Goal: Task Accomplishment & Management: Manage account settings

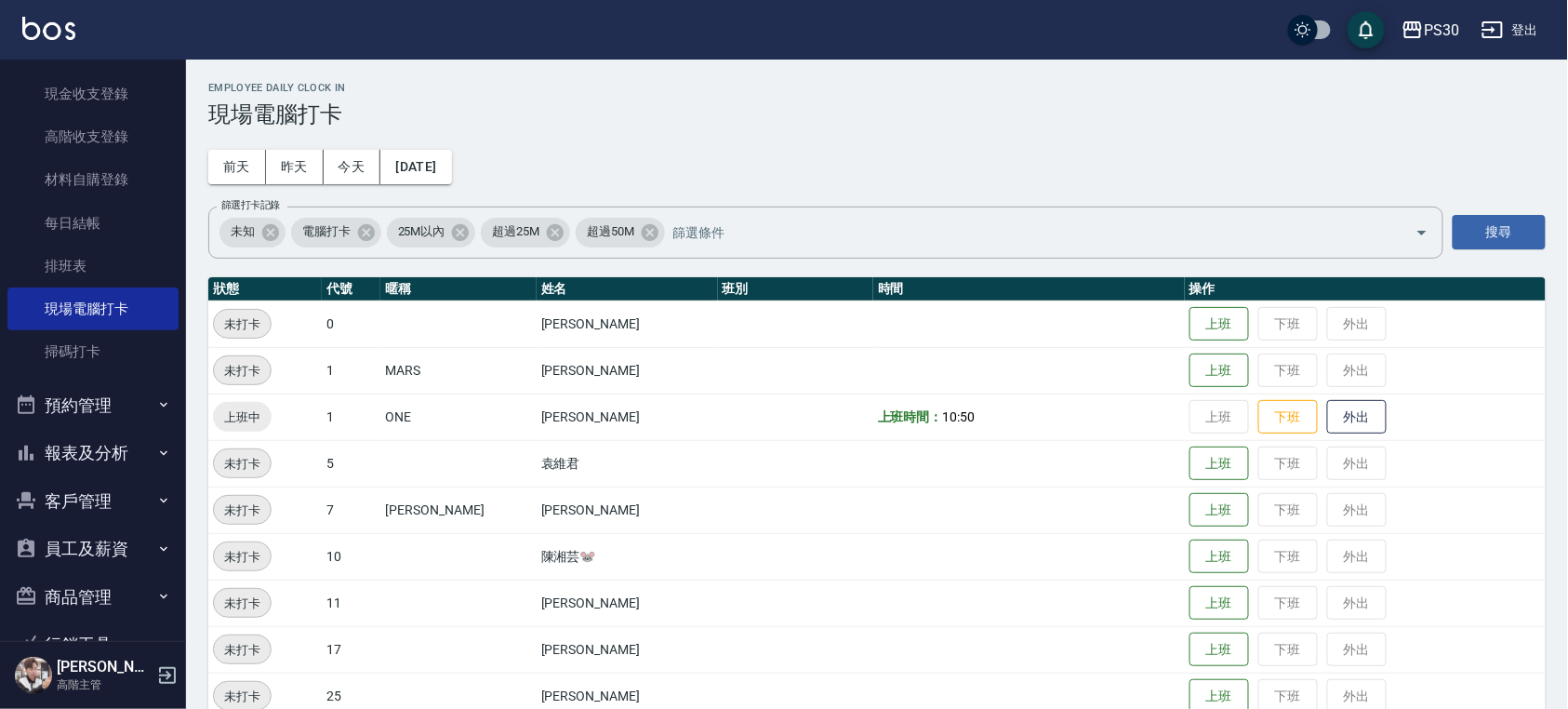
scroll to position [362, 0]
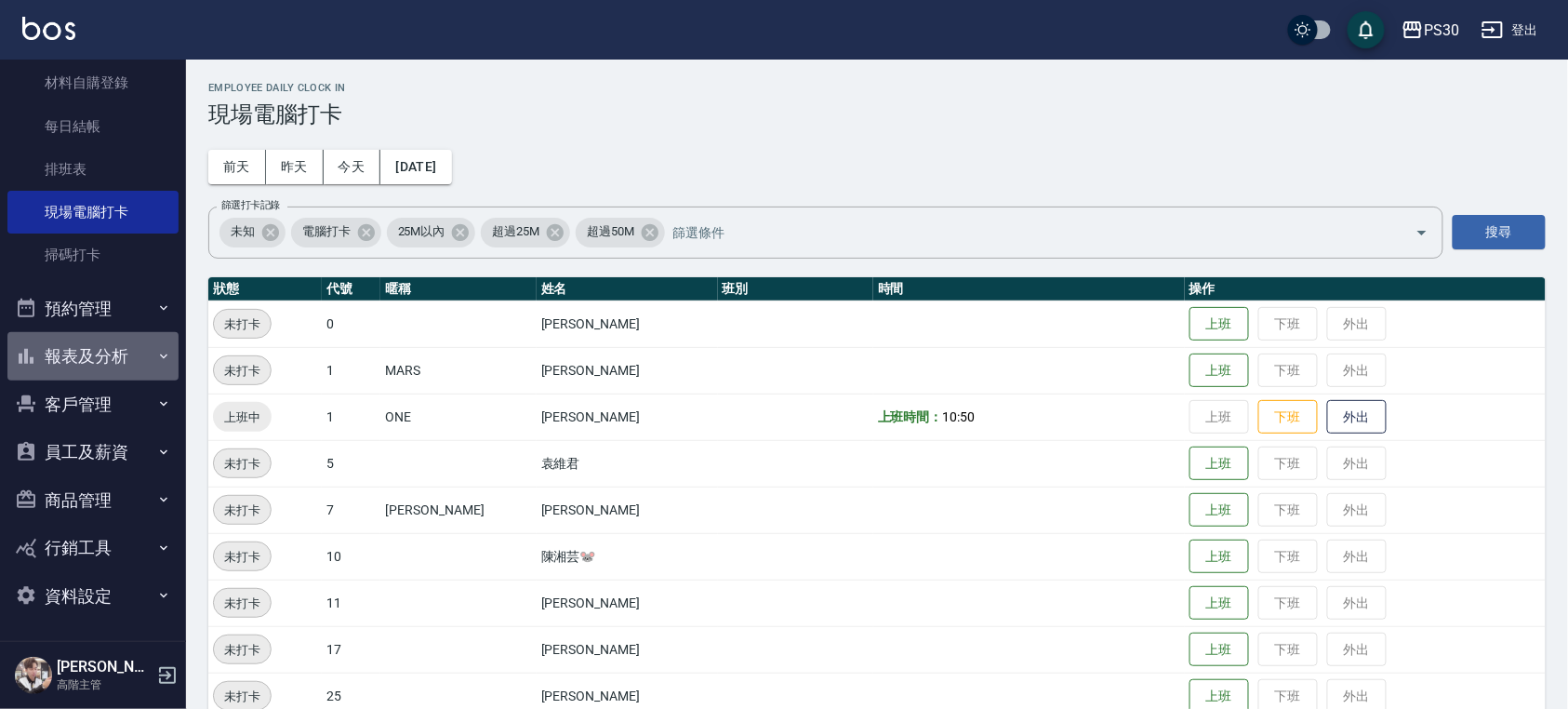
click at [97, 349] on button "報表及分析" at bounding box center [93, 356] width 171 height 48
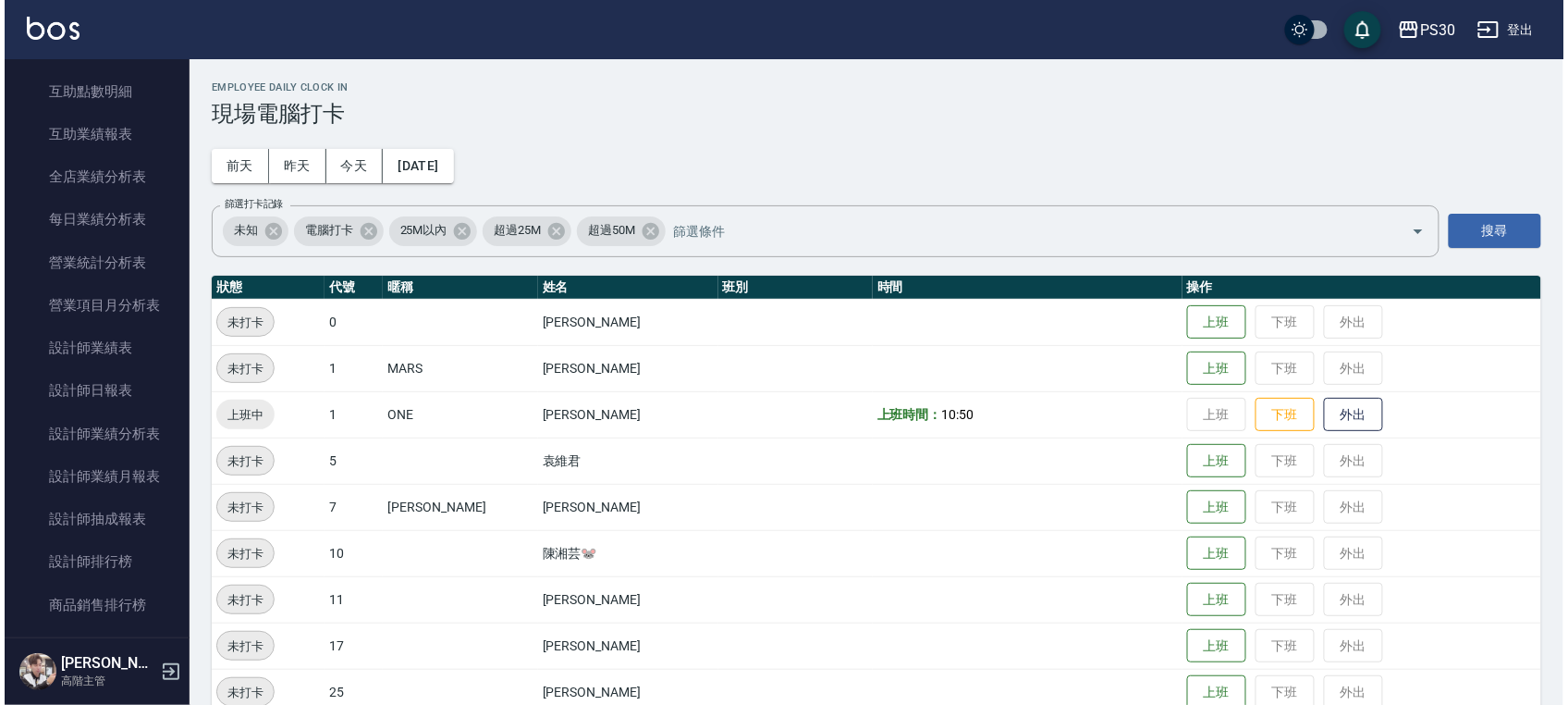
scroll to position [1099, 0]
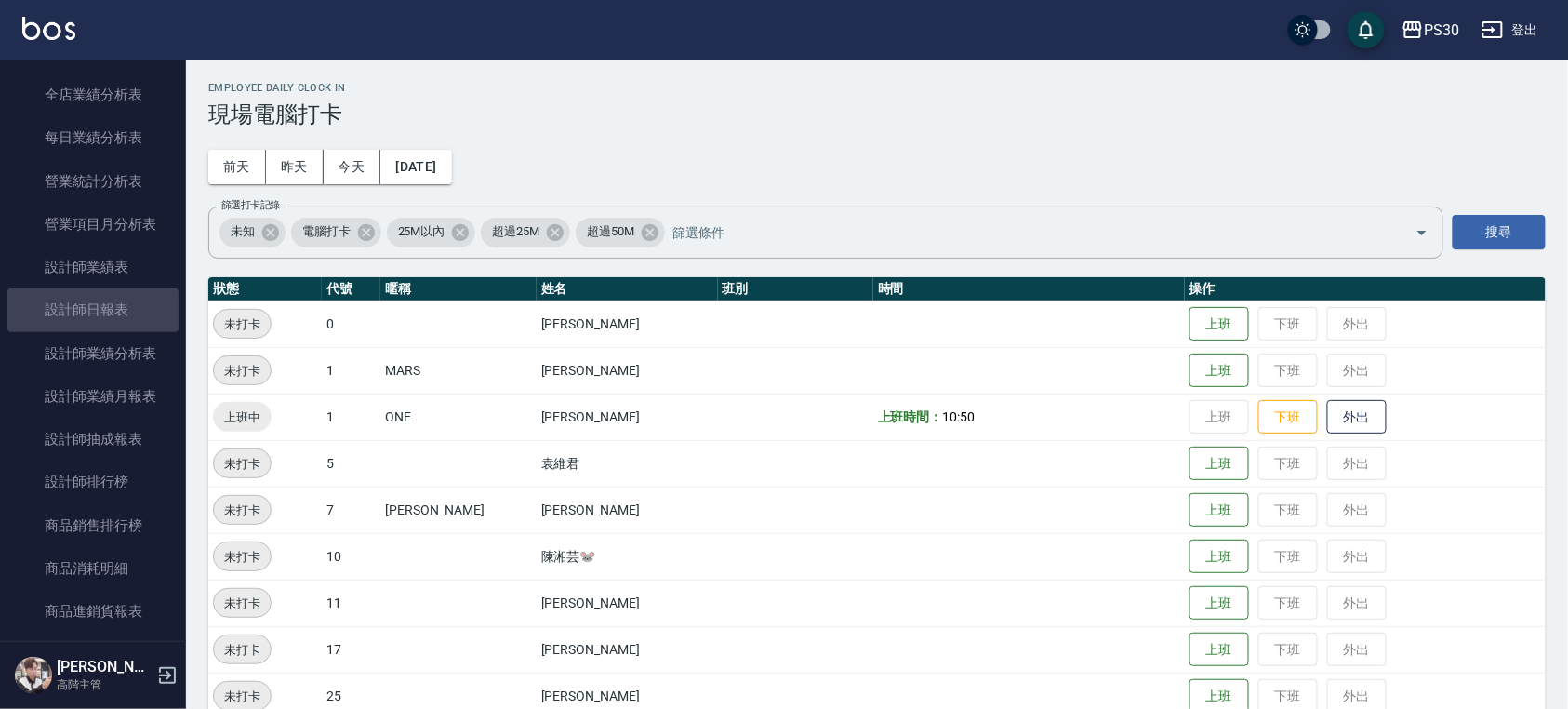
click at [115, 311] on link "設計師日報表" at bounding box center [93, 309] width 171 height 42
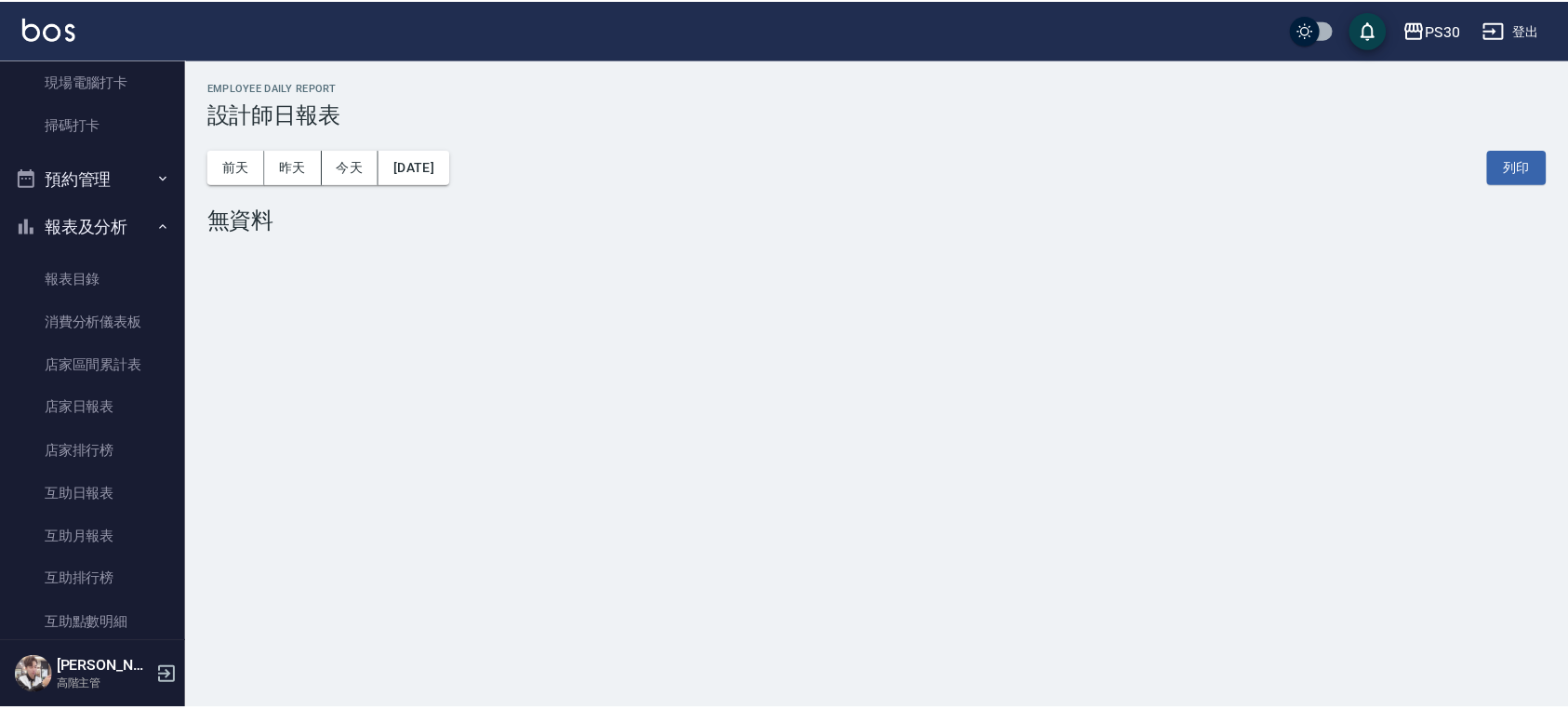
scroll to position [486, 0]
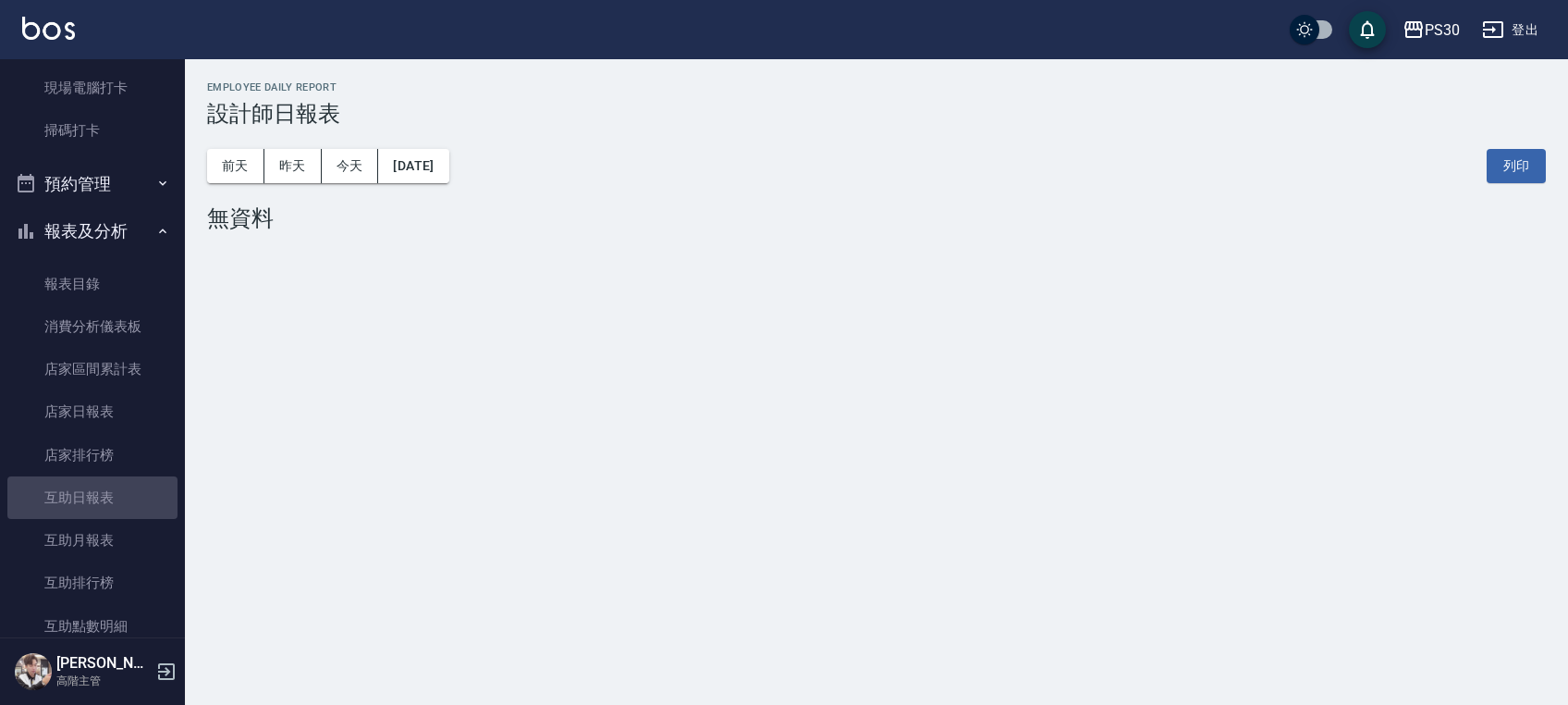
click at [101, 501] on link "互助日報表" at bounding box center [93, 497] width 170 height 42
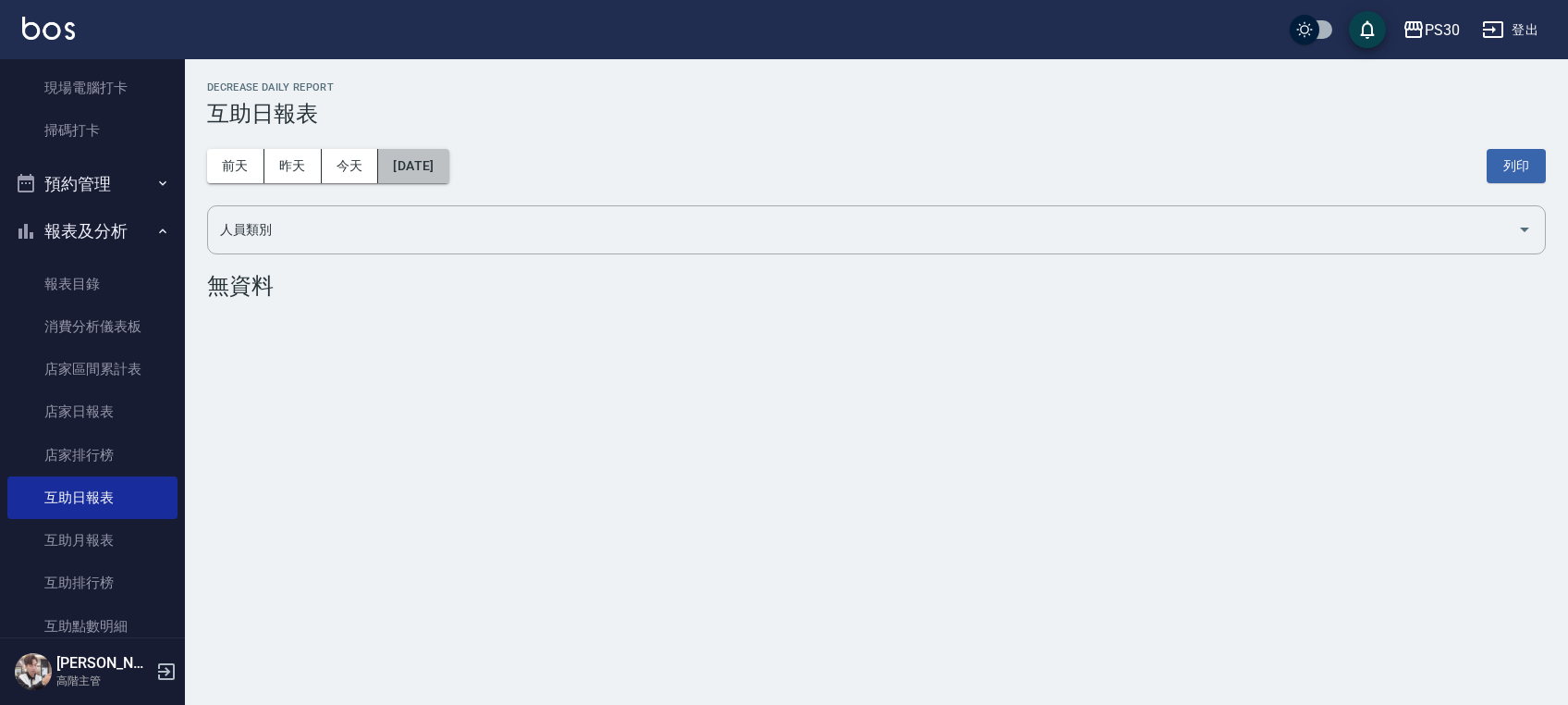
click at [448, 168] on button "[DATE]" at bounding box center [413, 166] width 70 height 35
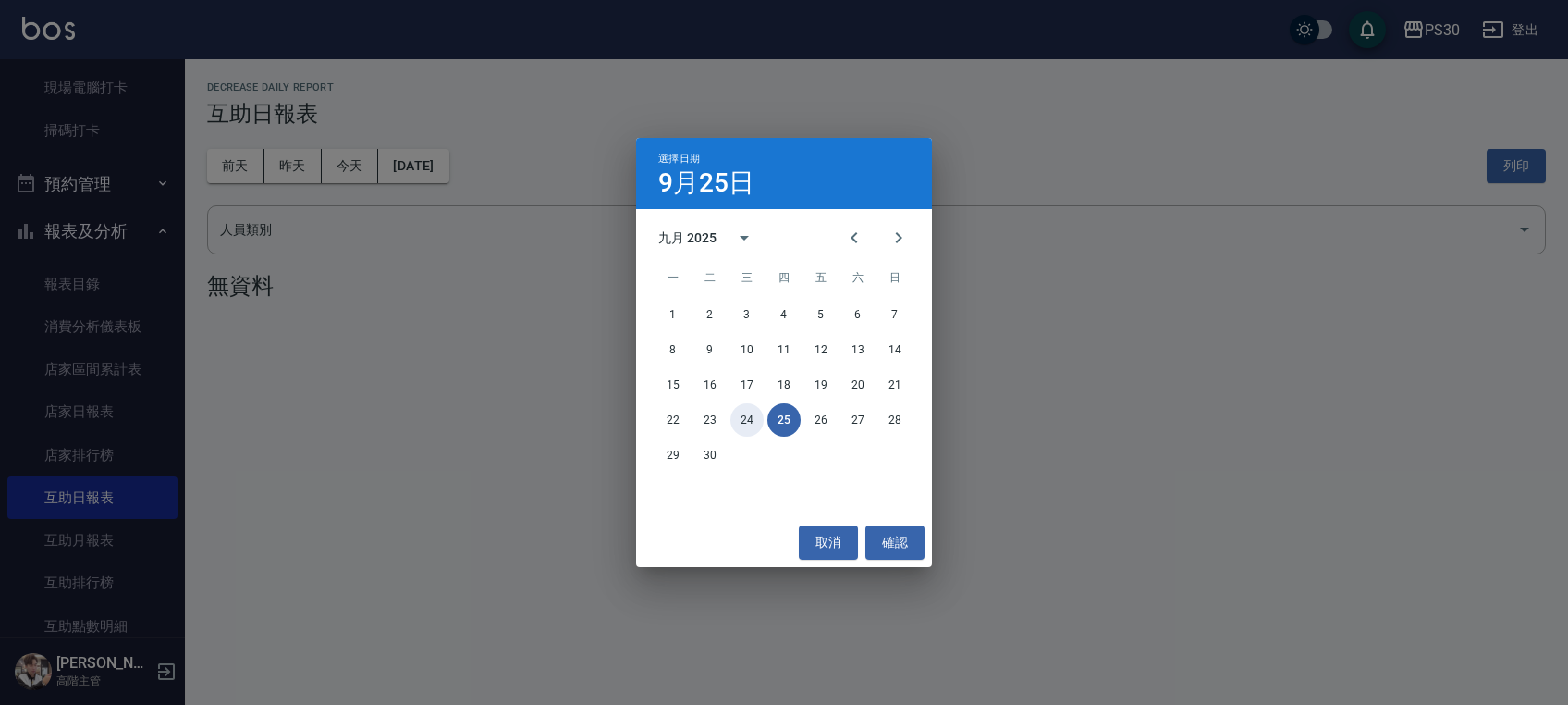
click at [744, 419] on button "24" at bounding box center [747, 420] width 34 height 34
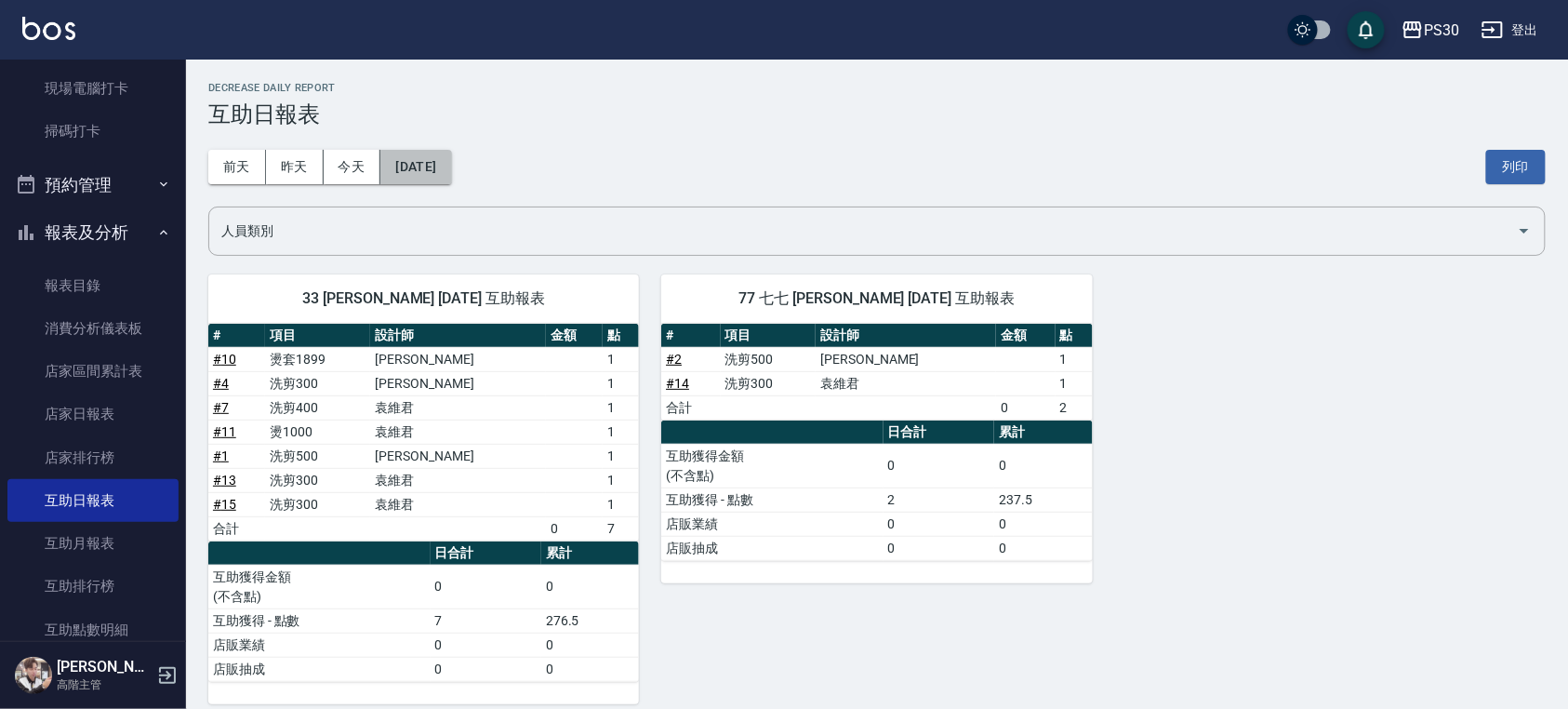
click at [440, 183] on button "[DATE]" at bounding box center [415, 167] width 71 height 35
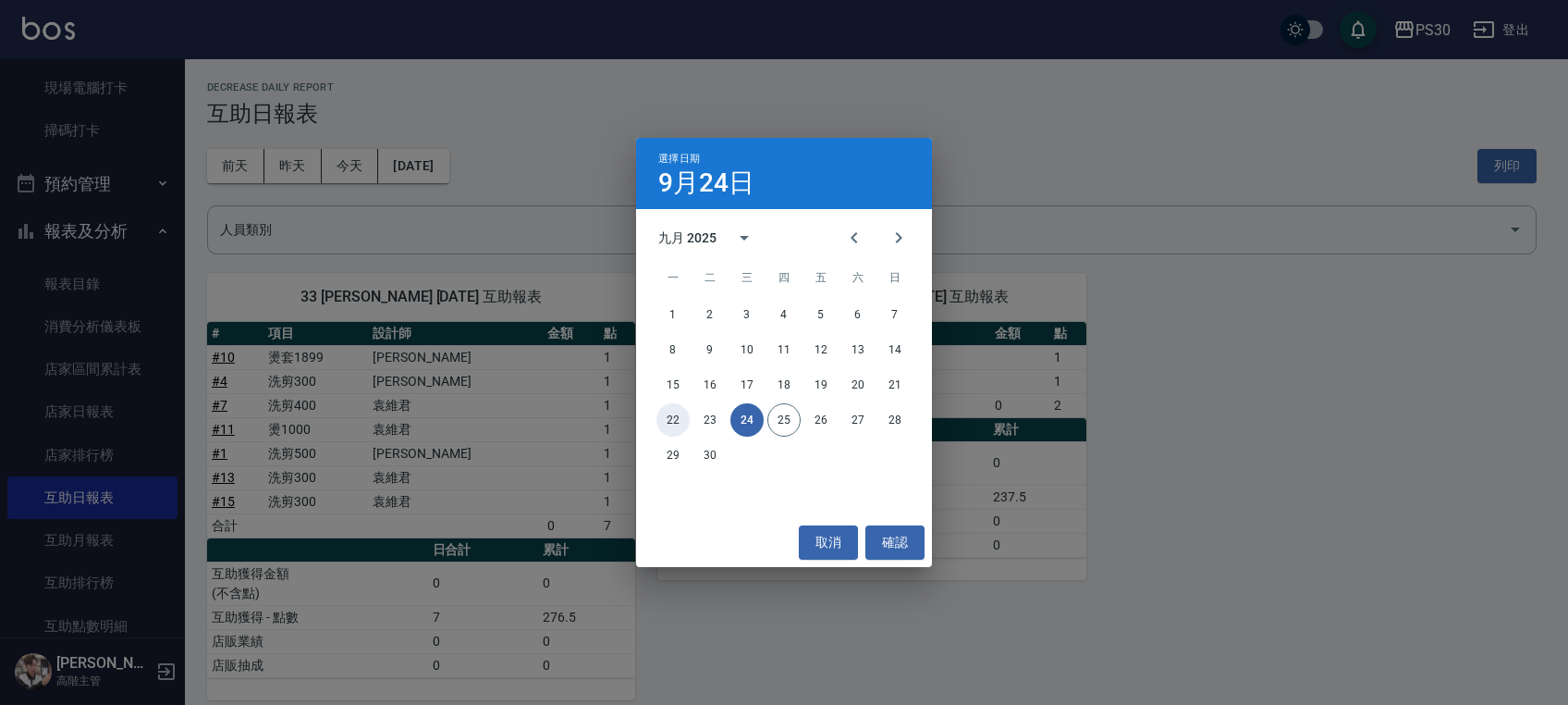
click at [679, 419] on button "22" at bounding box center [673, 420] width 34 height 34
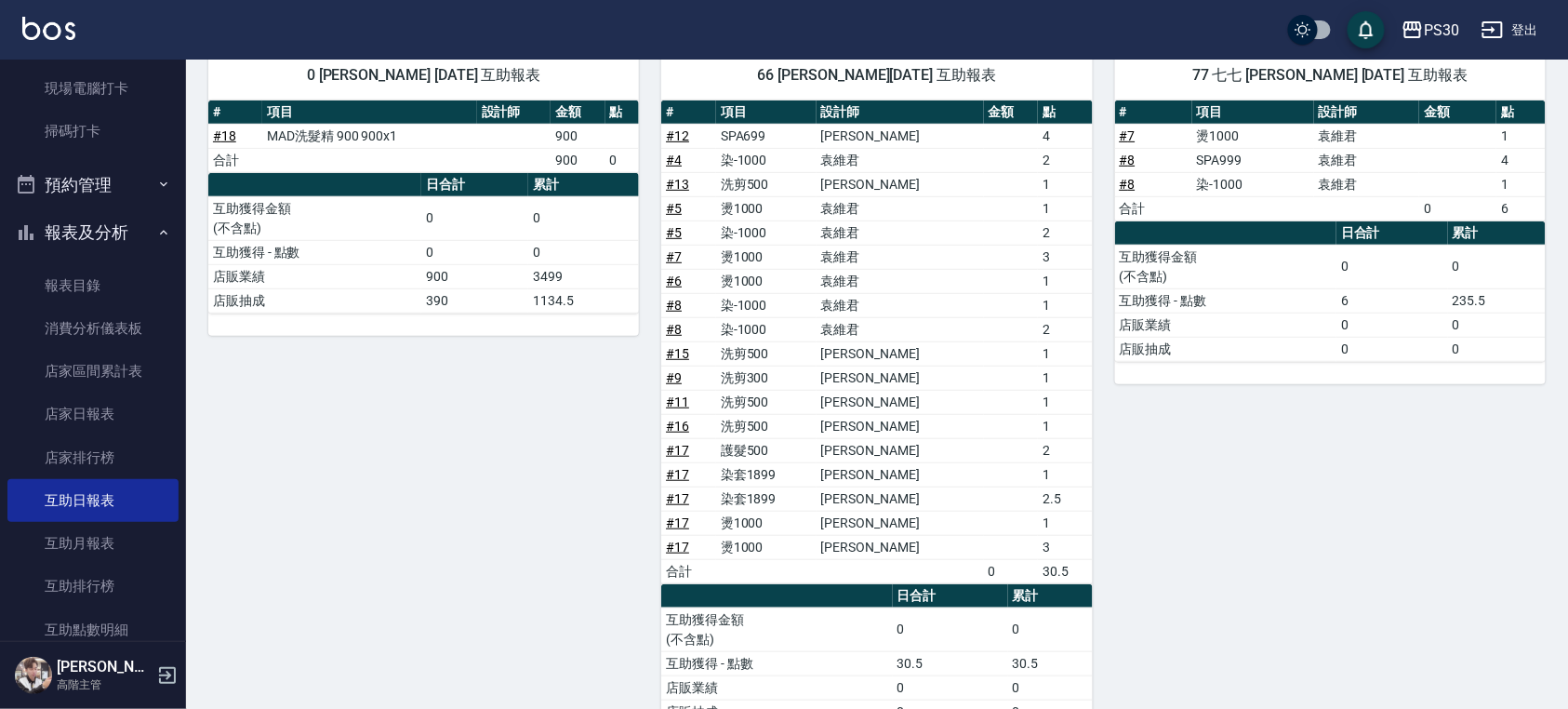
scroll to position [166, 0]
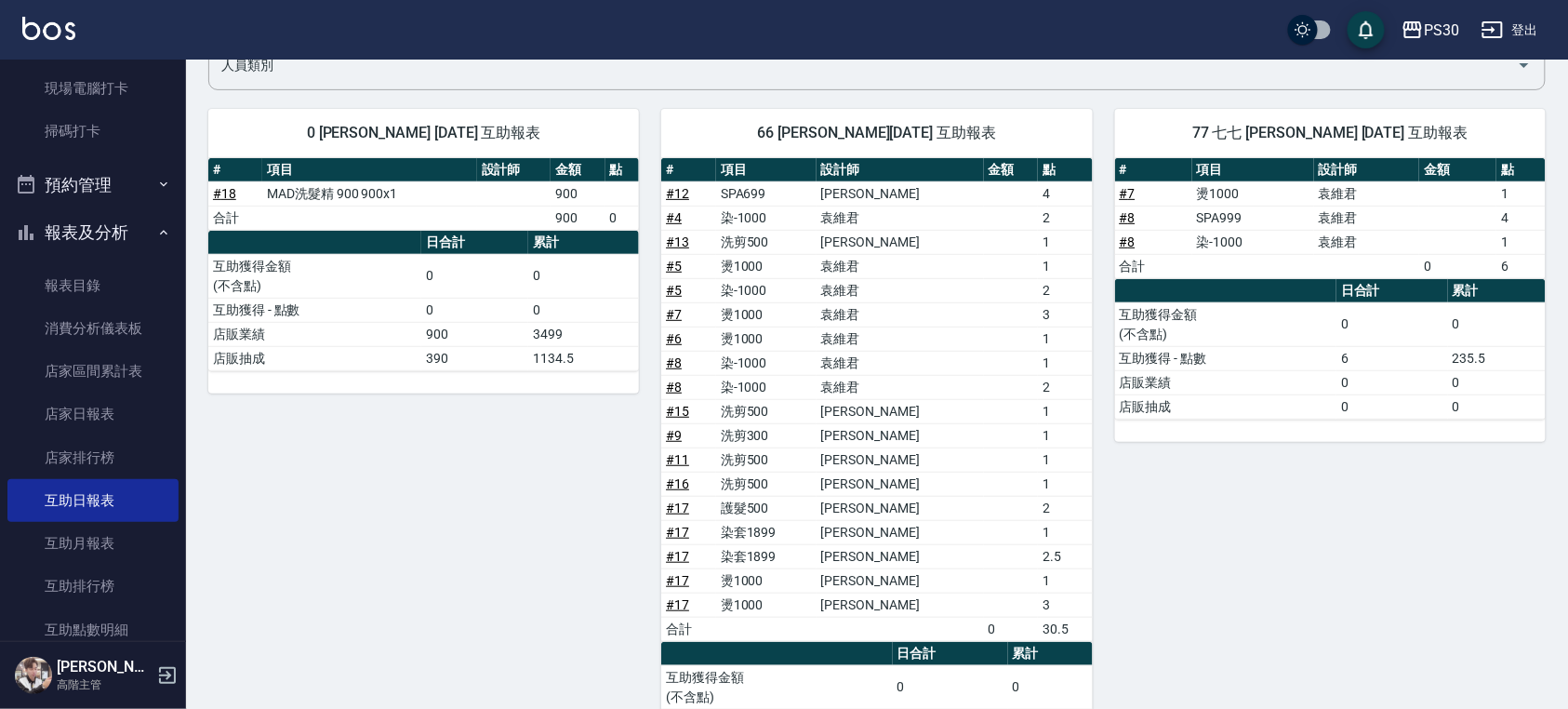
click at [827, 136] on span "66 [PERSON_NAME][DATE] 互助報表" at bounding box center [877, 133] width 386 height 19
drag, startPoint x: 841, startPoint y: 137, endPoint x: 797, endPoint y: 141, distance: 44.2
click at [797, 141] on div "66 [PERSON_NAME][DATE] 互助報表" at bounding box center [876, 133] width 430 height 48
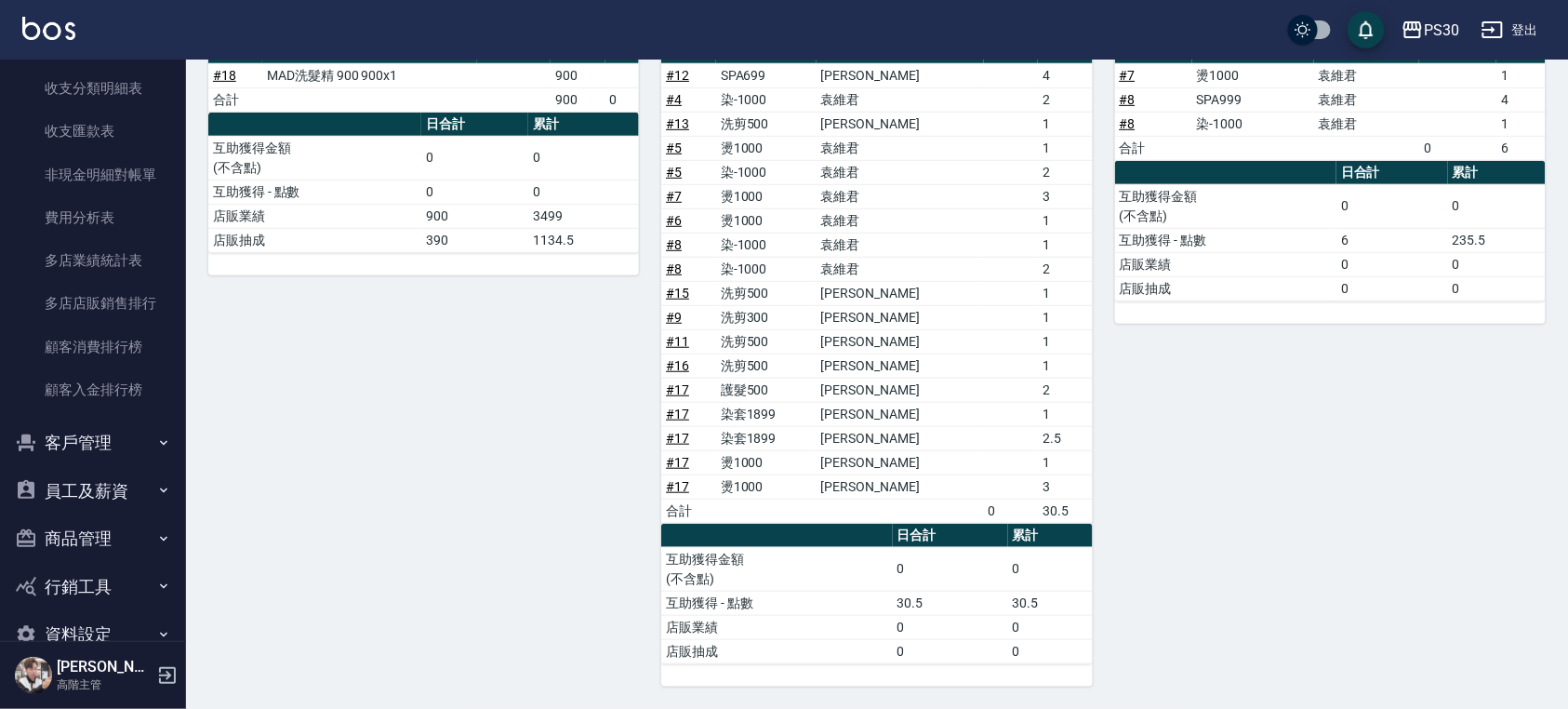
scroll to position [2183, 0]
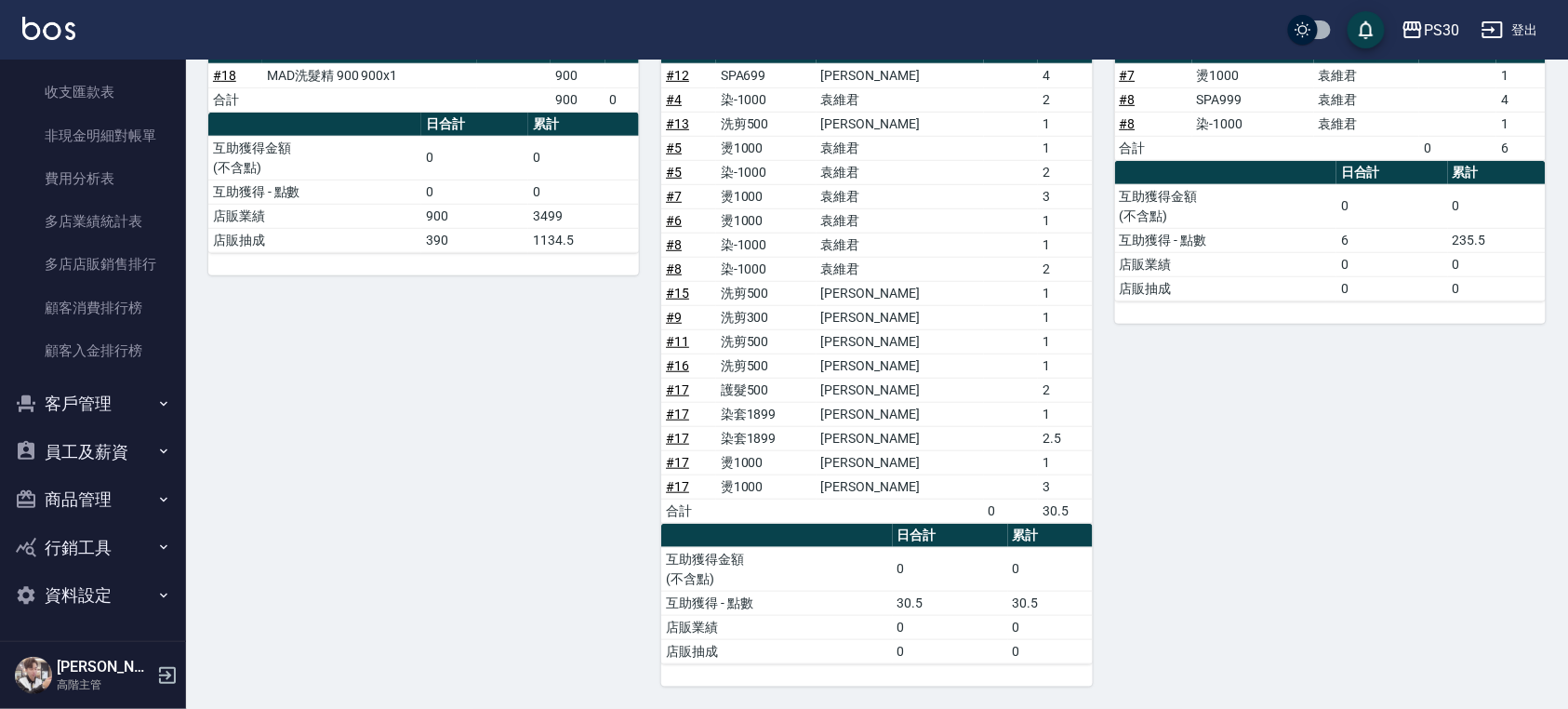
click at [80, 411] on button "客戶管理" at bounding box center [93, 403] width 171 height 48
click at [97, 456] on link "客戶列表" at bounding box center [93, 456] width 171 height 42
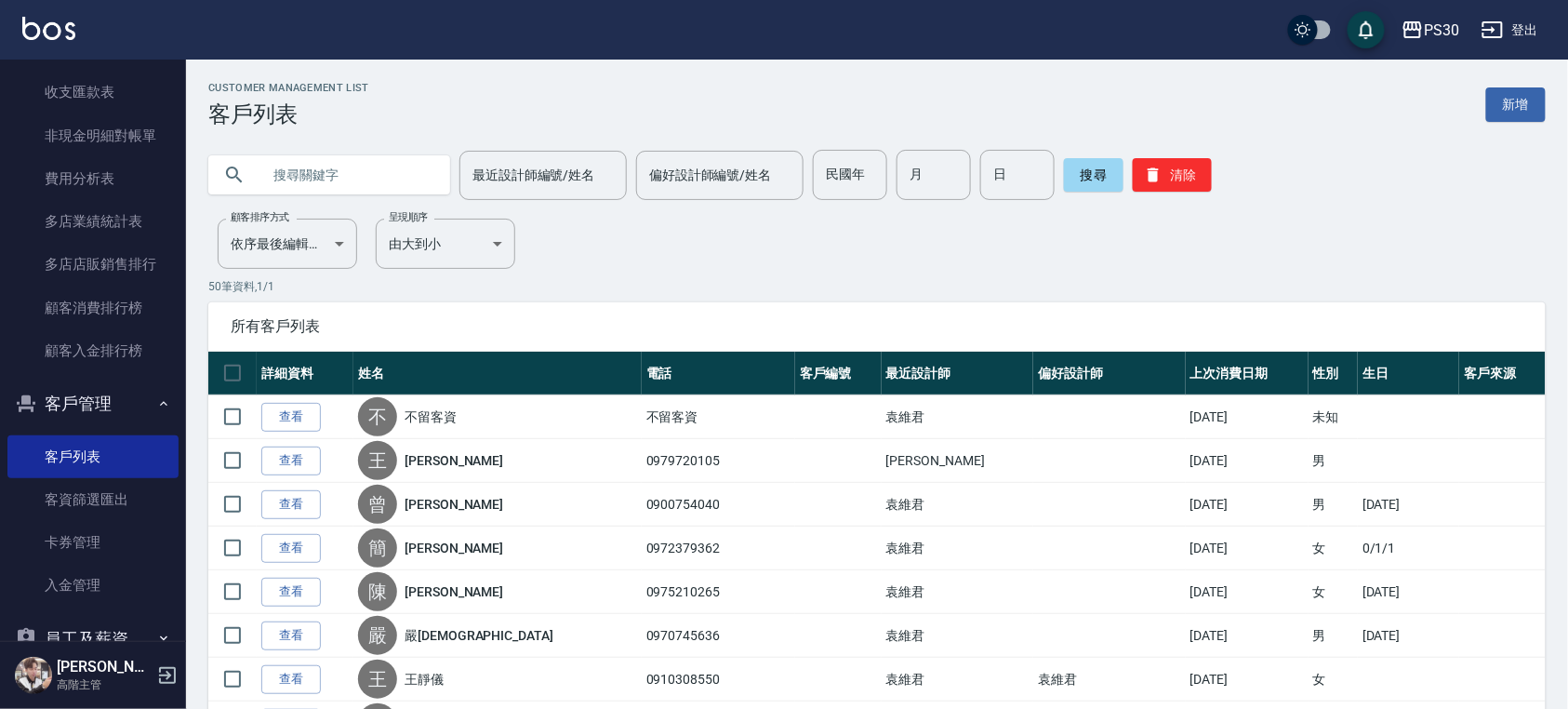
click at [89, 454] on link "客戶列表" at bounding box center [93, 456] width 171 height 42
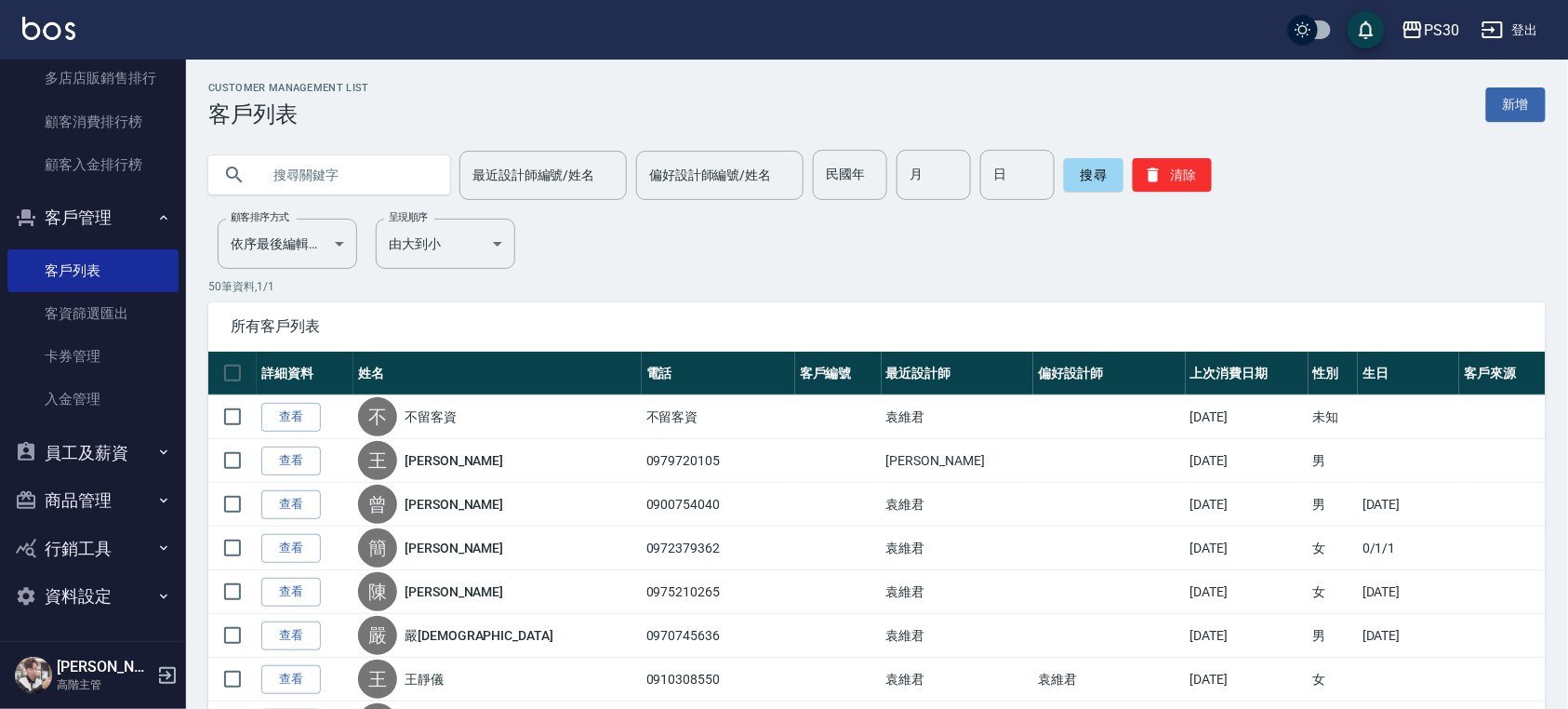
scroll to position [2370, 0]
click at [115, 461] on button "員工及薪資" at bounding box center [93, 451] width 171 height 48
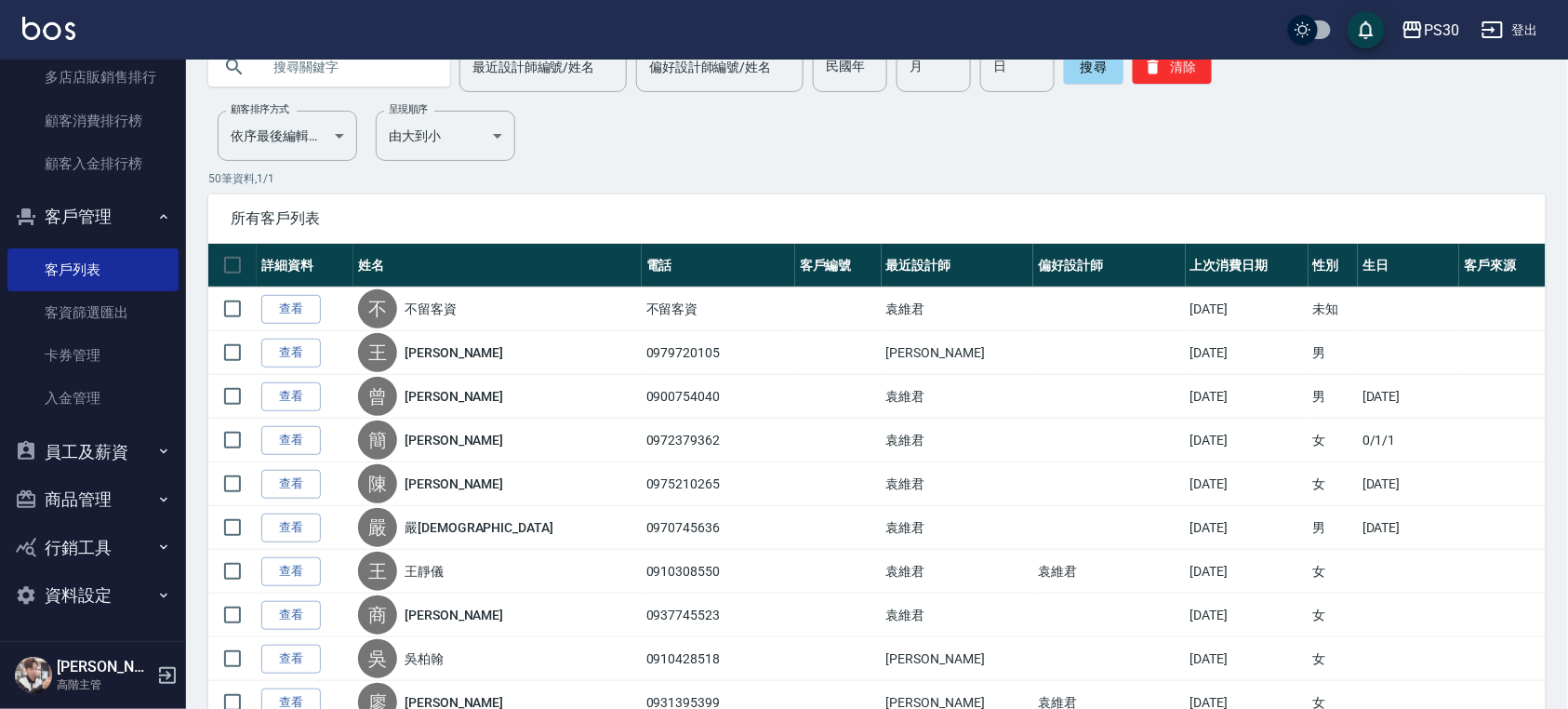
scroll to position [248, 0]
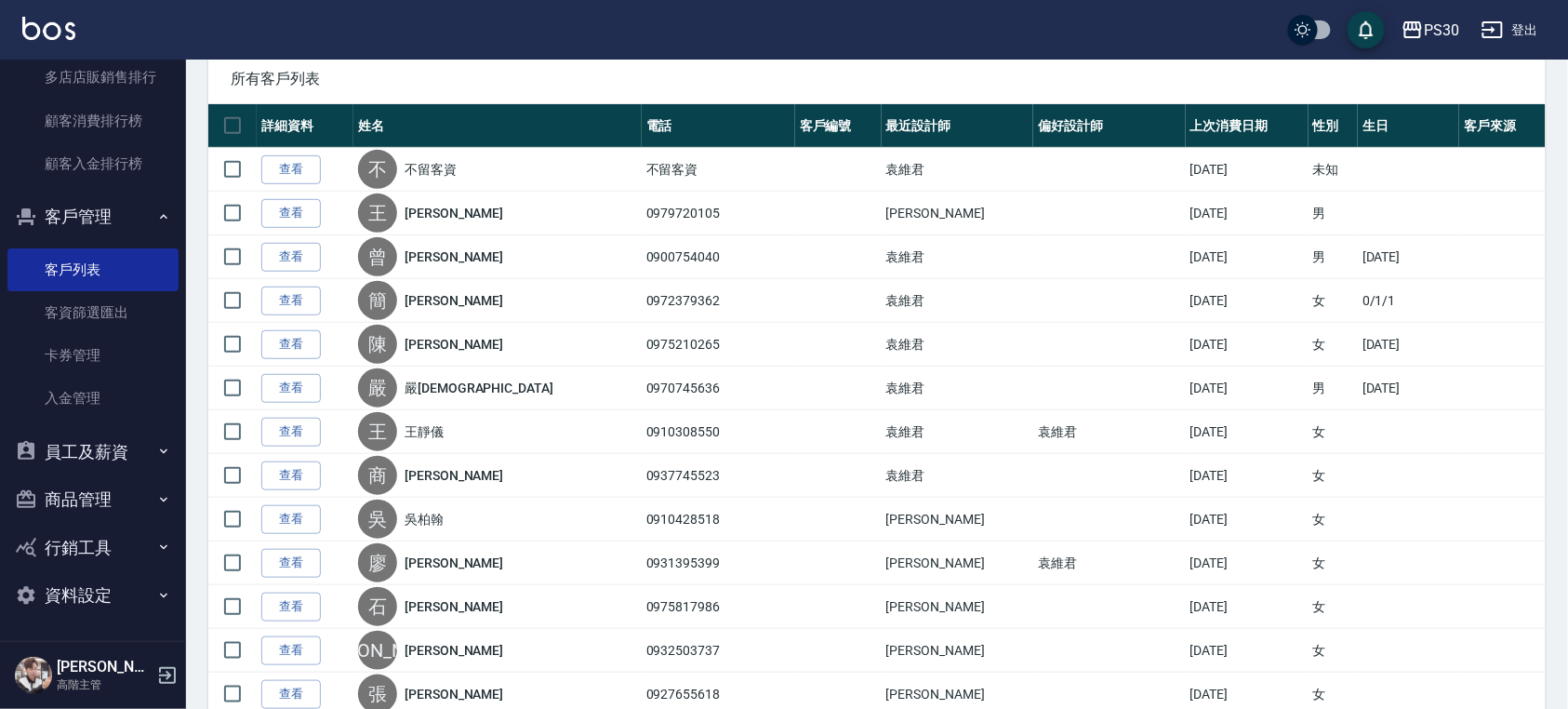
click at [89, 585] on button "資料設定" at bounding box center [93, 594] width 171 height 48
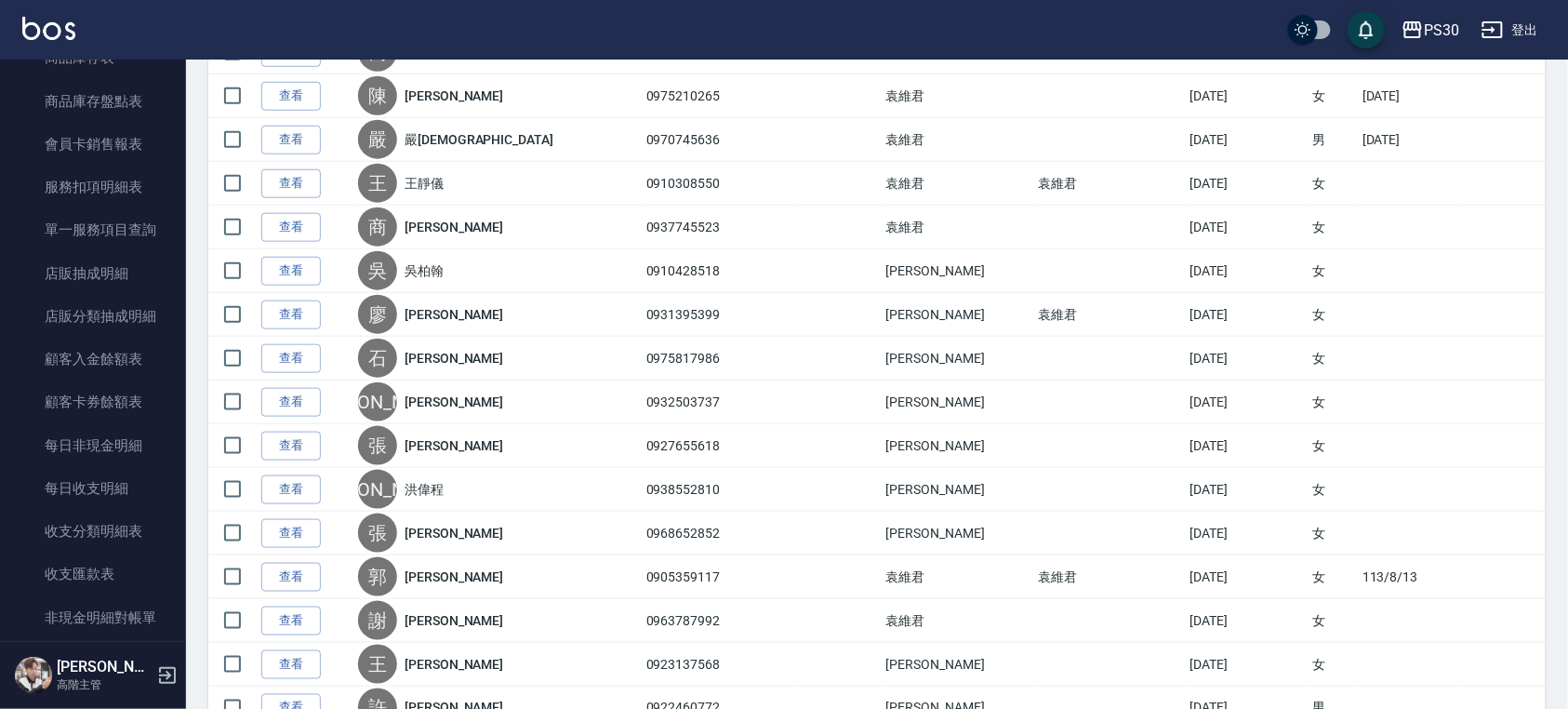
scroll to position [2196, 0]
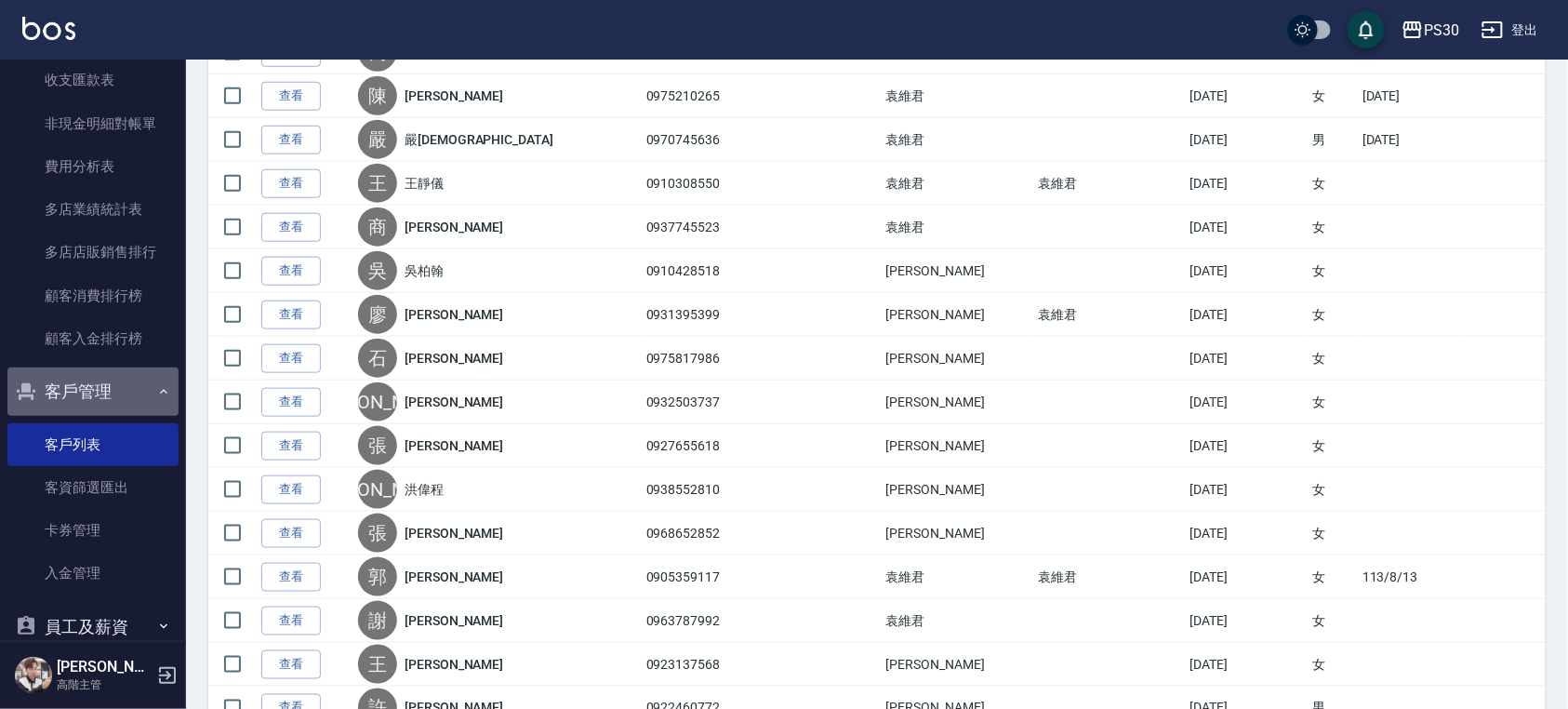
click at [95, 389] on button "客戶管理" at bounding box center [93, 391] width 171 height 48
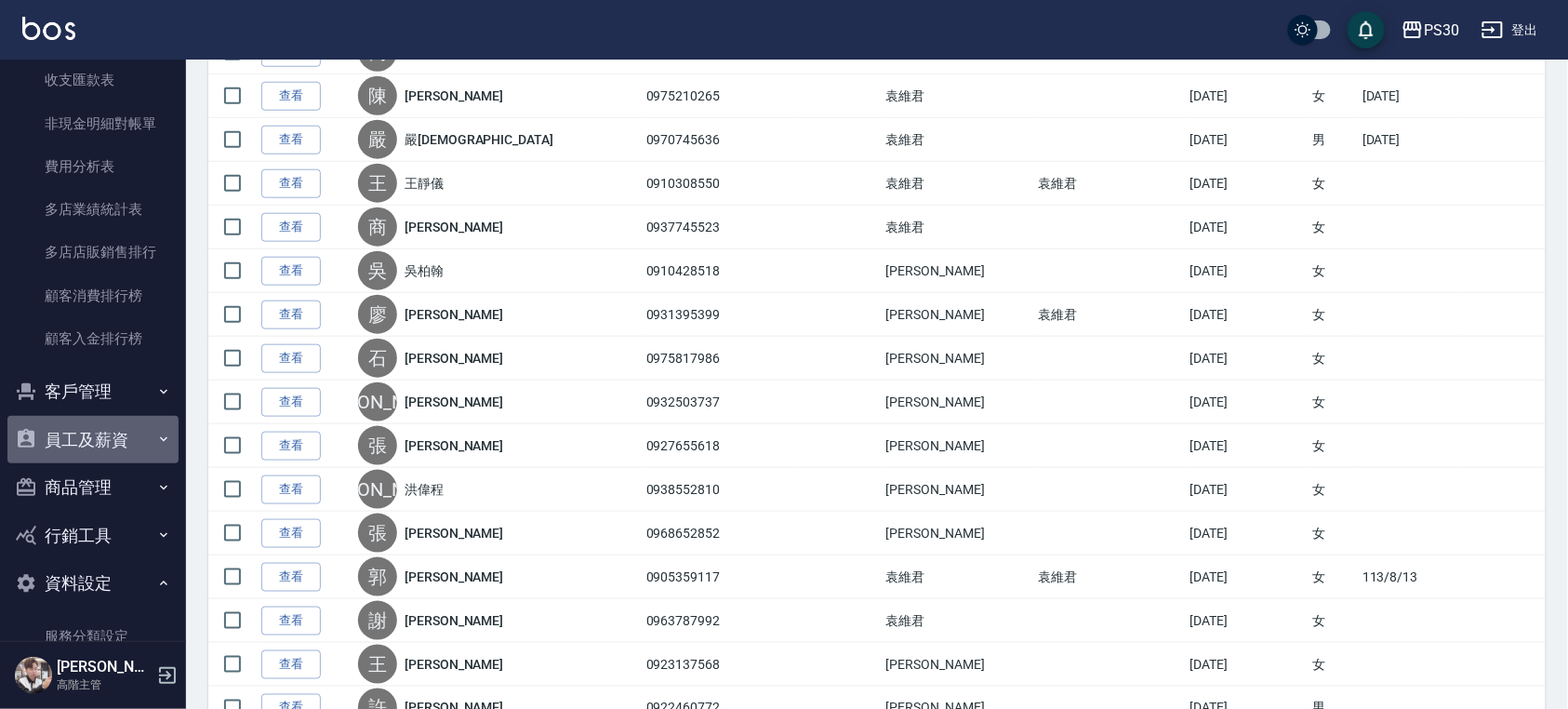
click at [101, 443] on button "員工及薪資" at bounding box center [93, 439] width 171 height 48
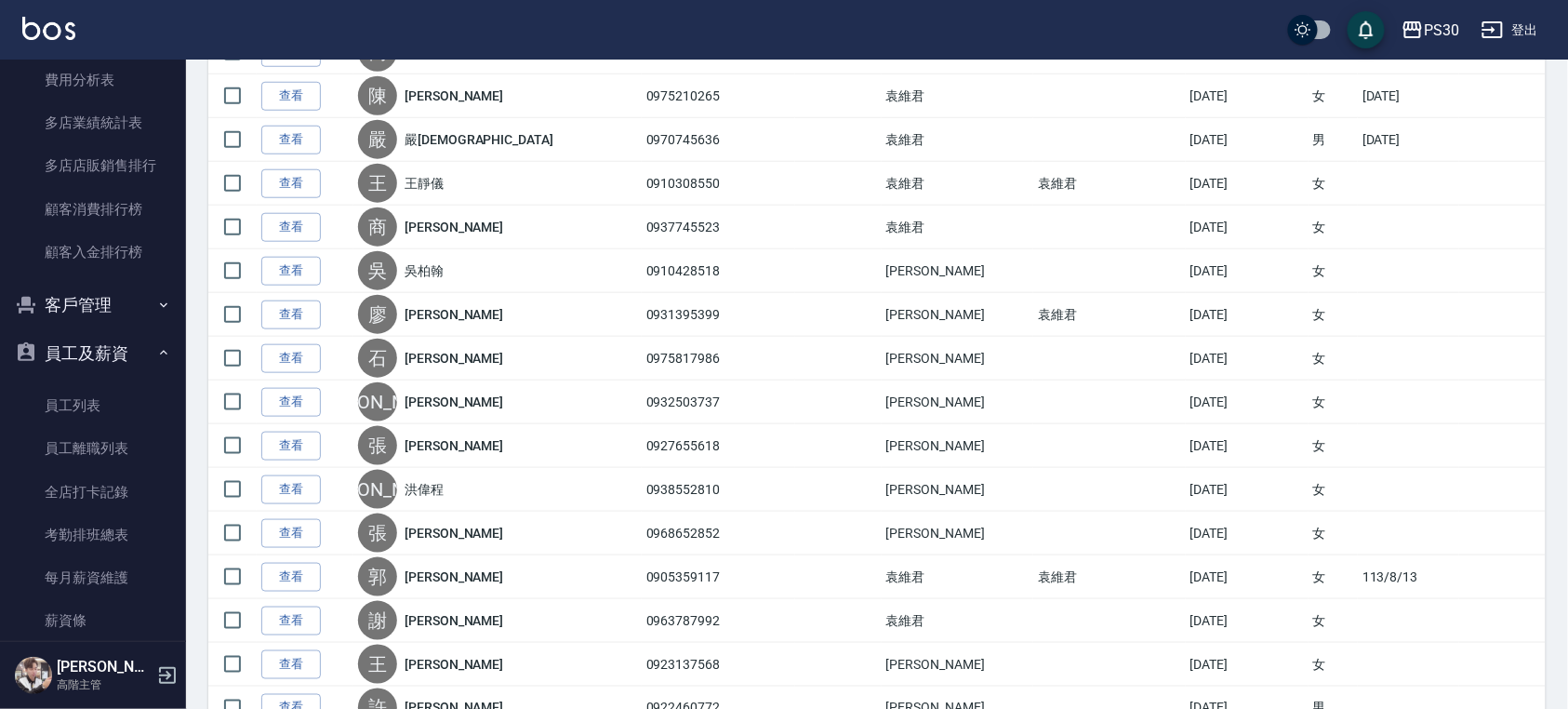
scroll to position [2319, 0]
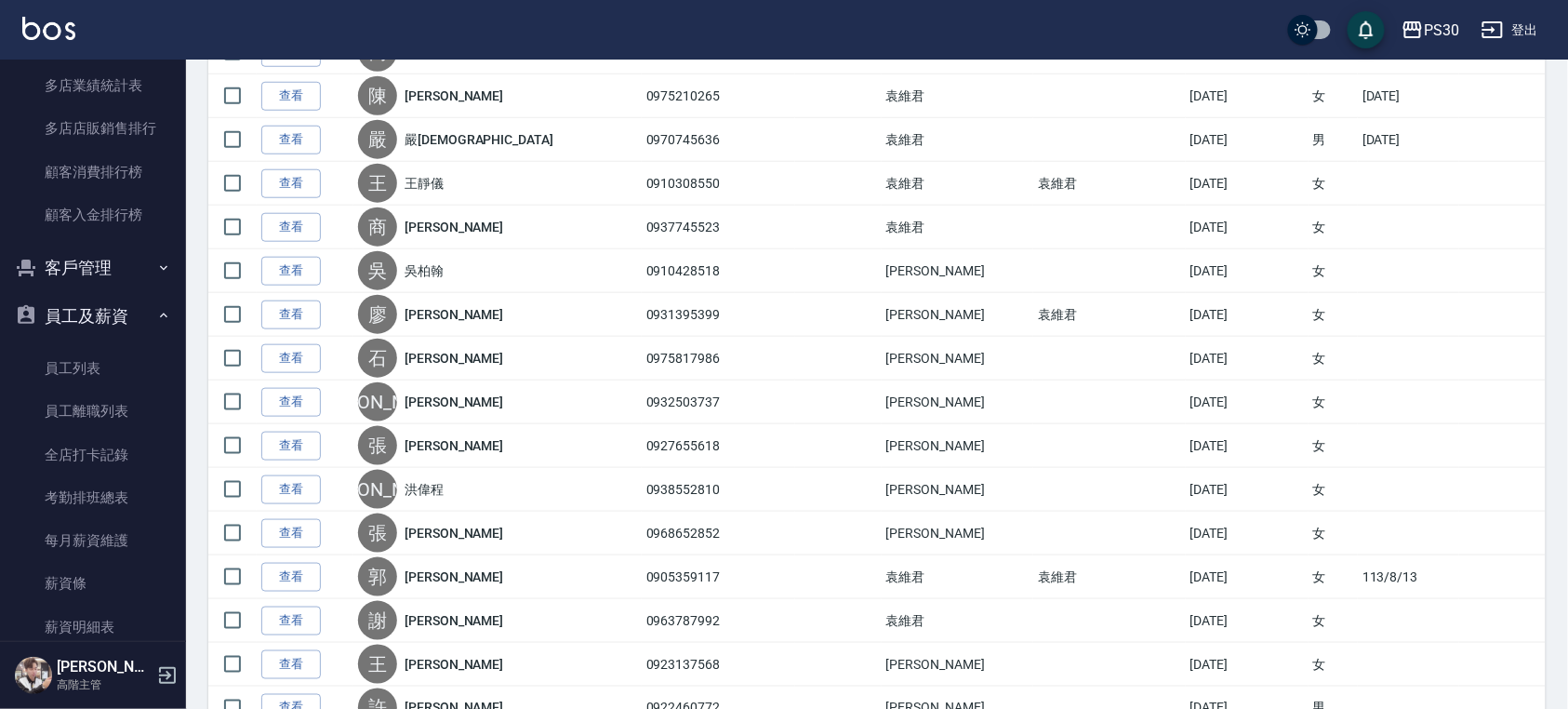
click at [109, 369] on link "員工列表" at bounding box center [93, 367] width 171 height 42
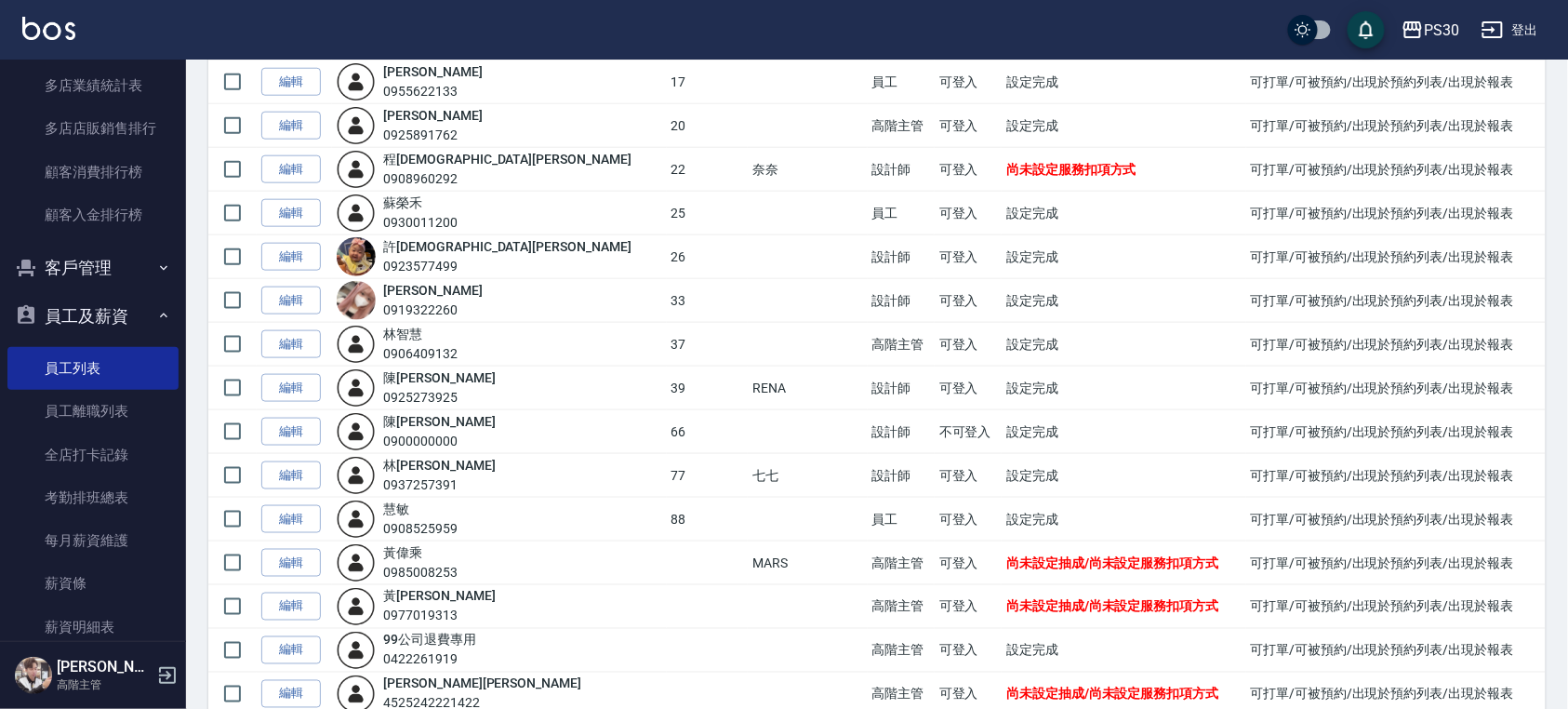
scroll to position [812, 0]
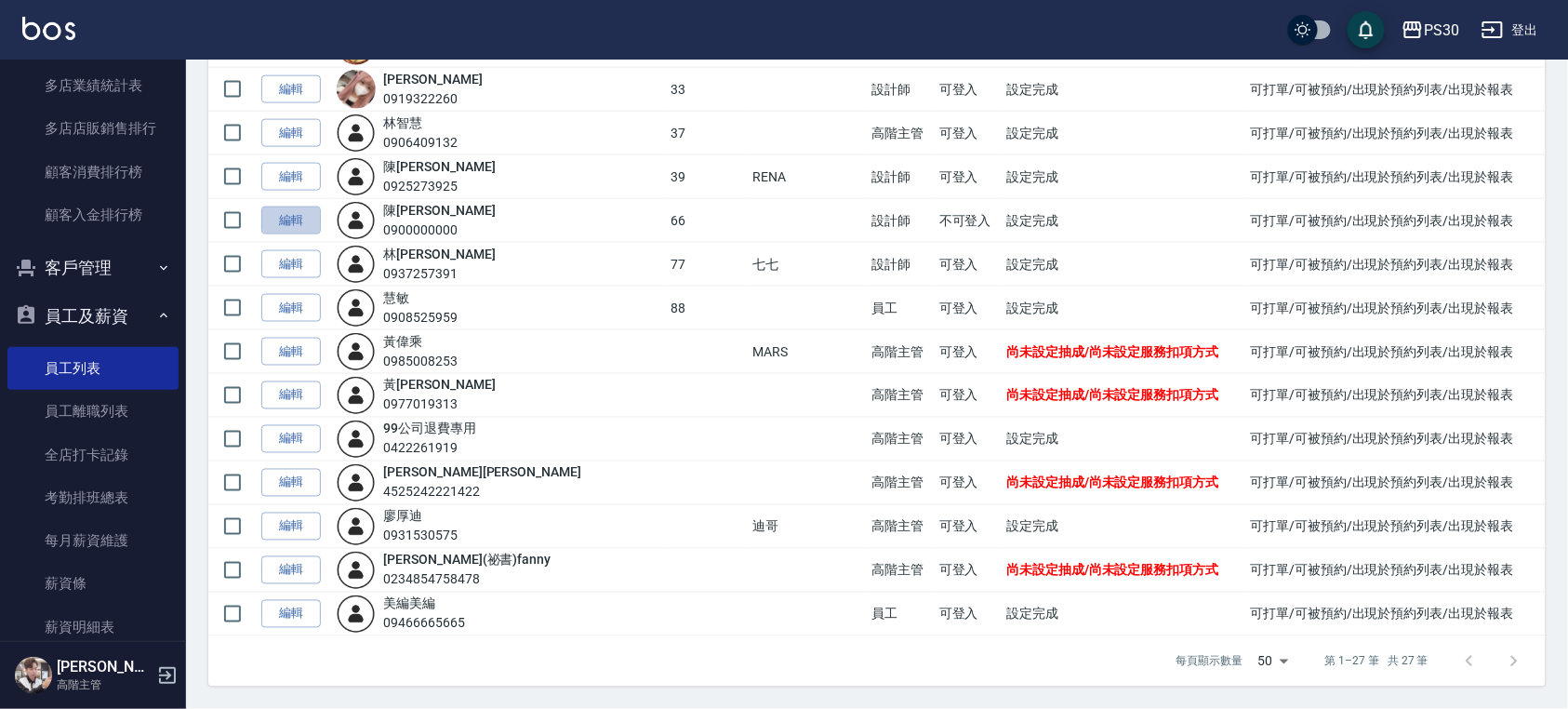
click at [291, 218] on link "編輯" at bounding box center [291, 220] width 59 height 29
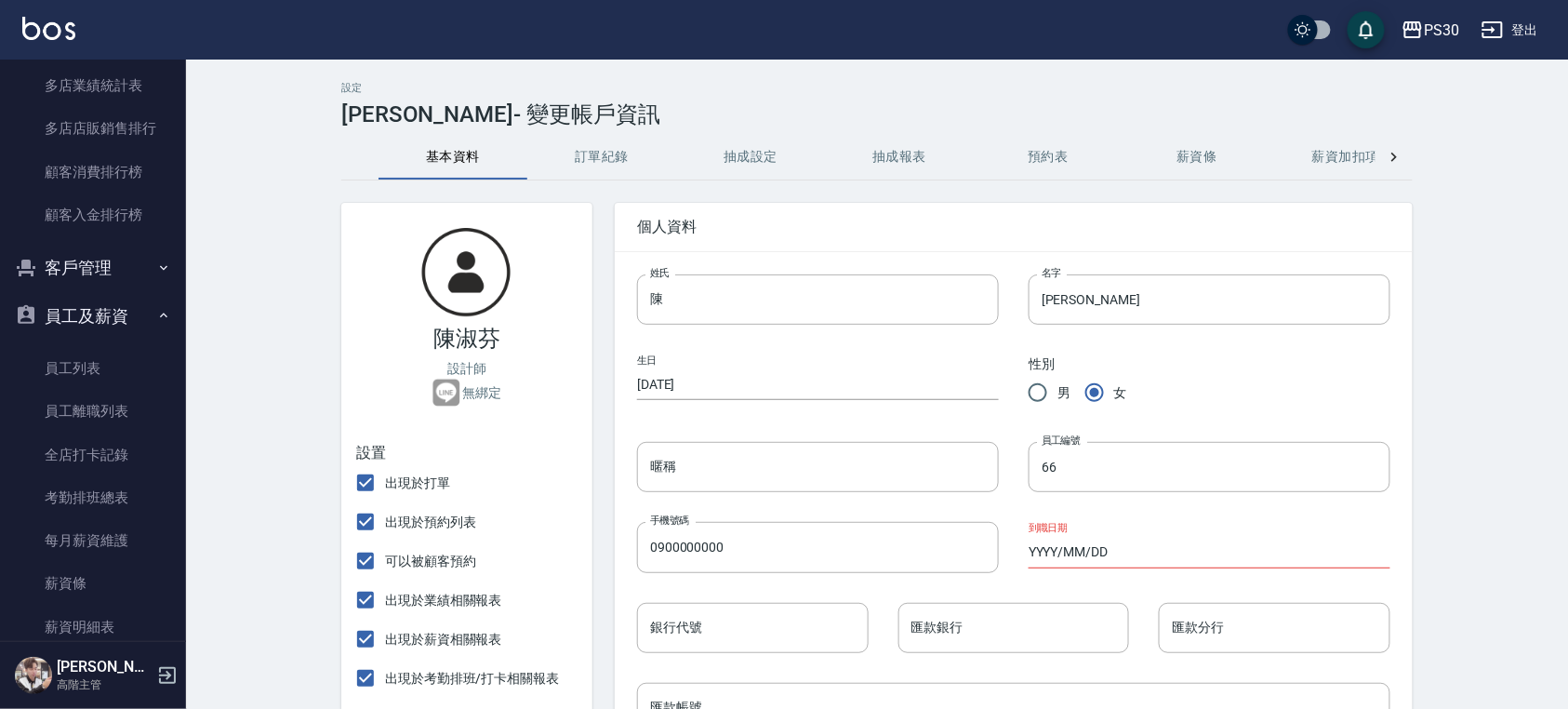
click at [731, 543] on input "0900000000" at bounding box center [818, 546] width 362 height 50
click at [755, 307] on input "陳" at bounding box center [818, 298] width 362 height 50
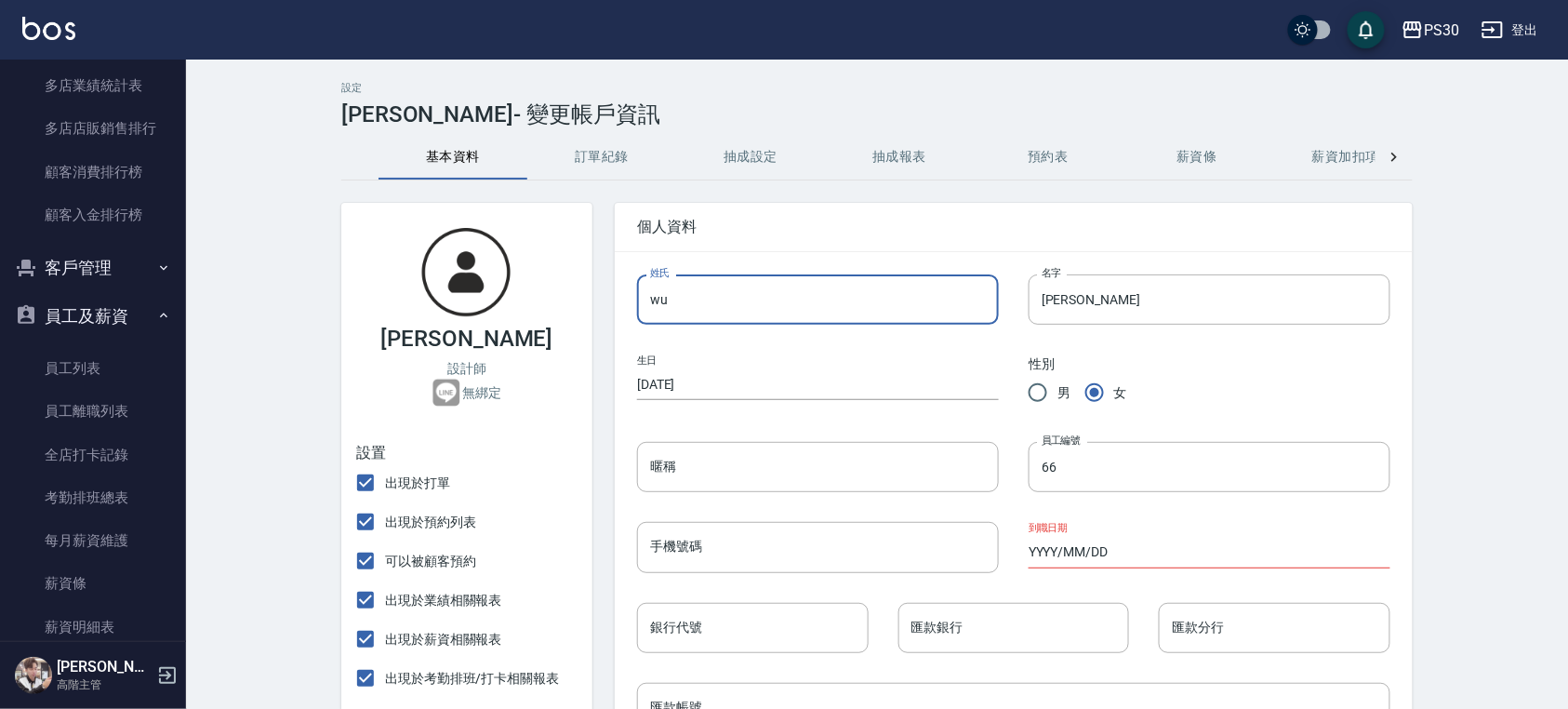
type input "w"
type input "[PERSON_NAME]"
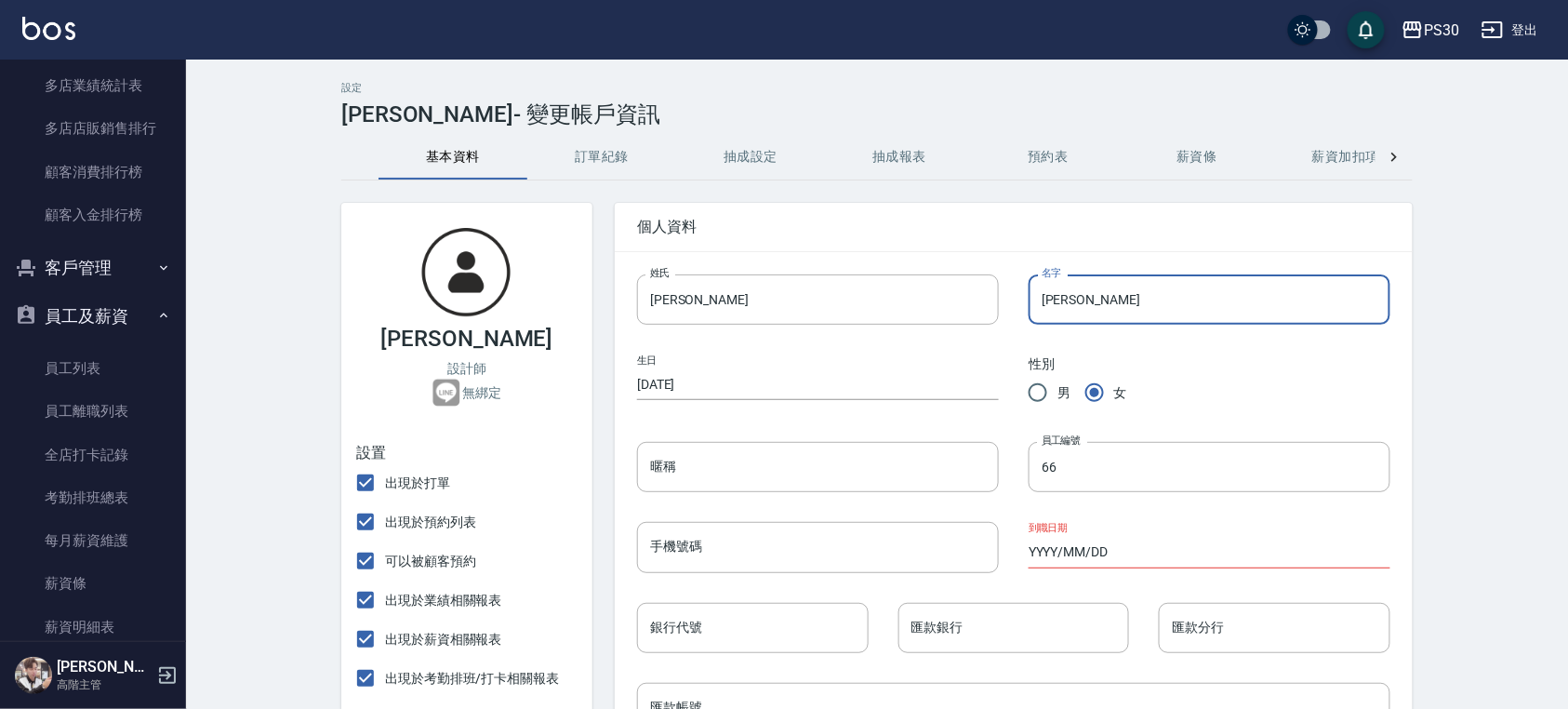
drag, startPoint x: 1073, startPoint y: 298, endPoint x: 942, endPoint y: 303, distance: 131.1
type input "[PERSON_NAME]"
click at [771, 357] on div "生日 [DEMOGRAPHIC_DATA]" at bounding box center [818, 377] width 362 height 45
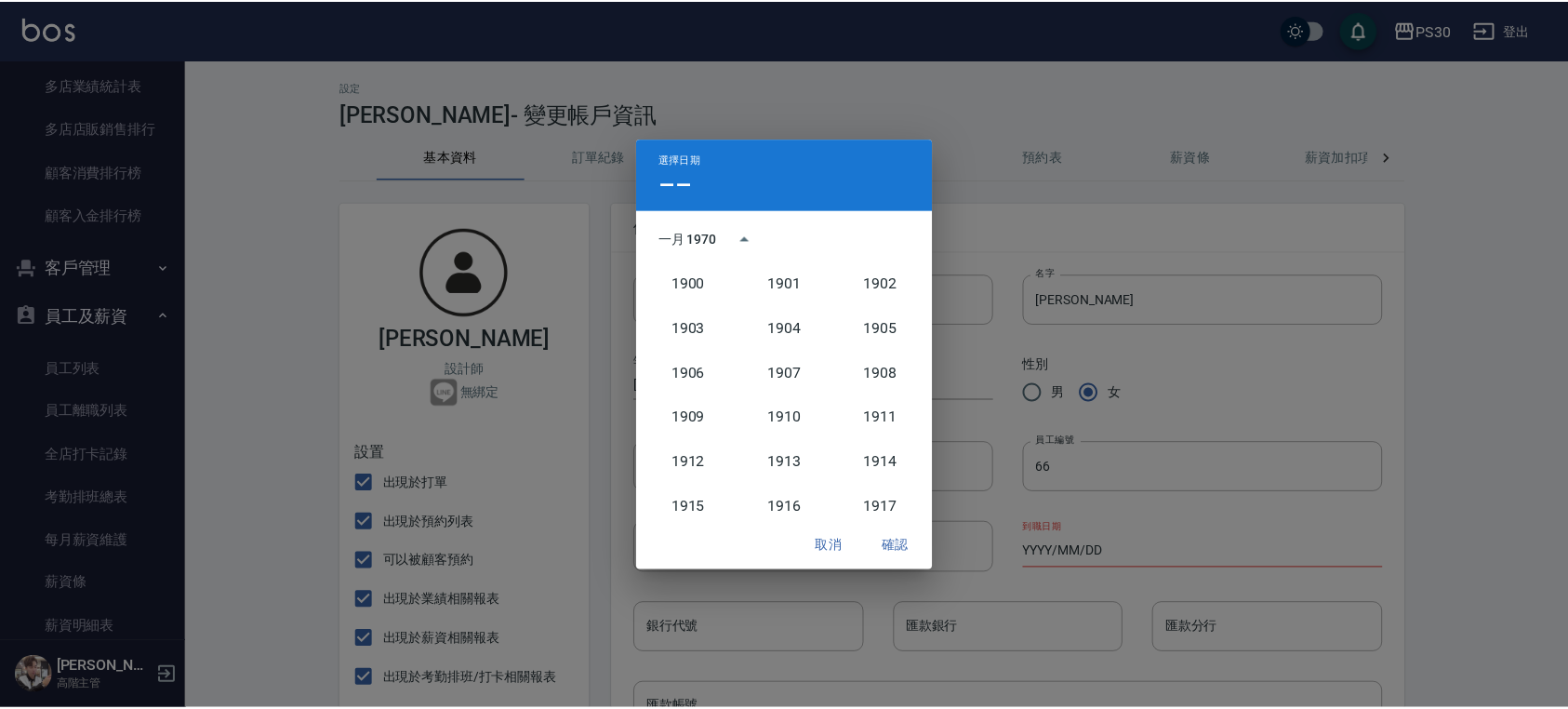
scroll to position [919, 0]
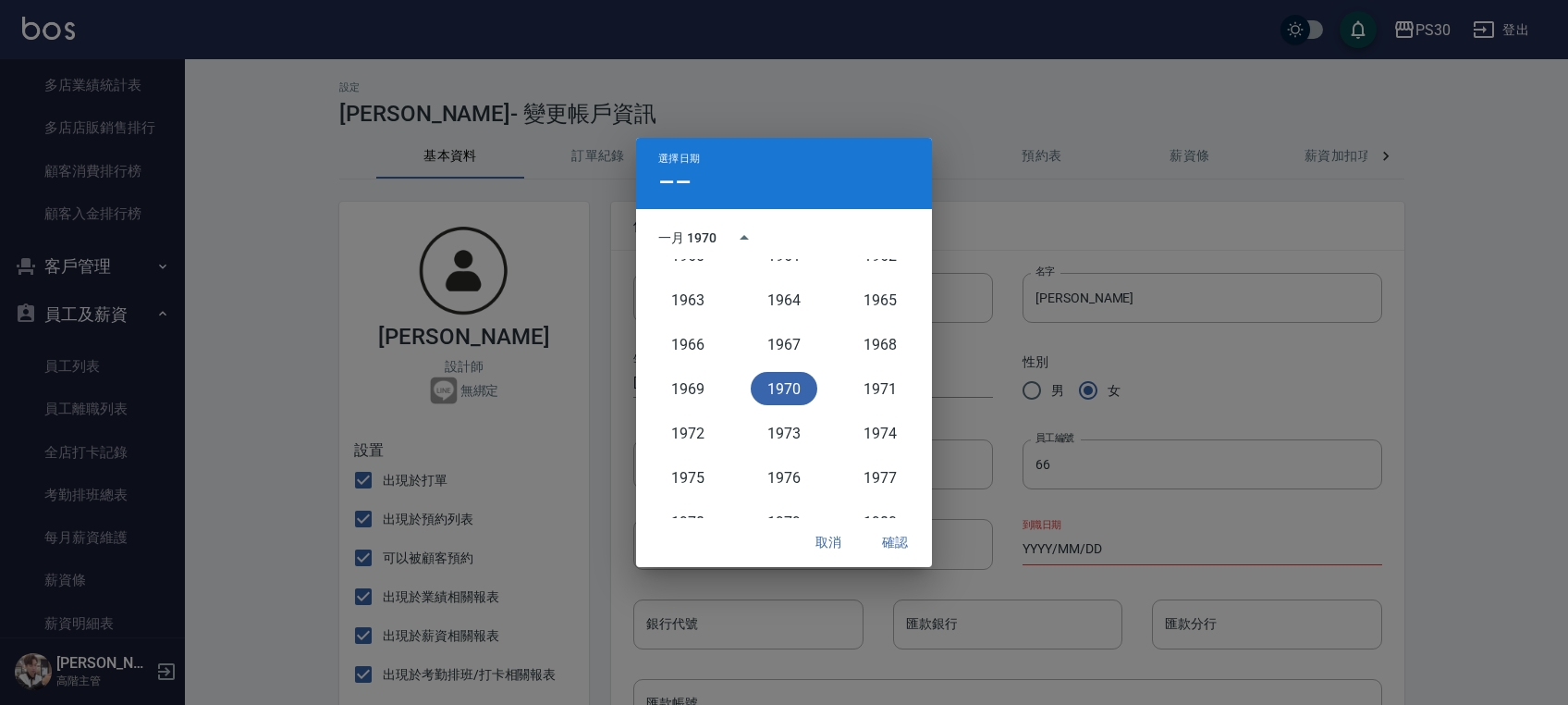
click at [1033, 220] on div "選擇日期 –– 一月 1970 1900 1901 1902 1903 1904 1905 1906 1907 1908 1909 1910 1911 191…" at bounding box center [784, 352] width 1568 height 705
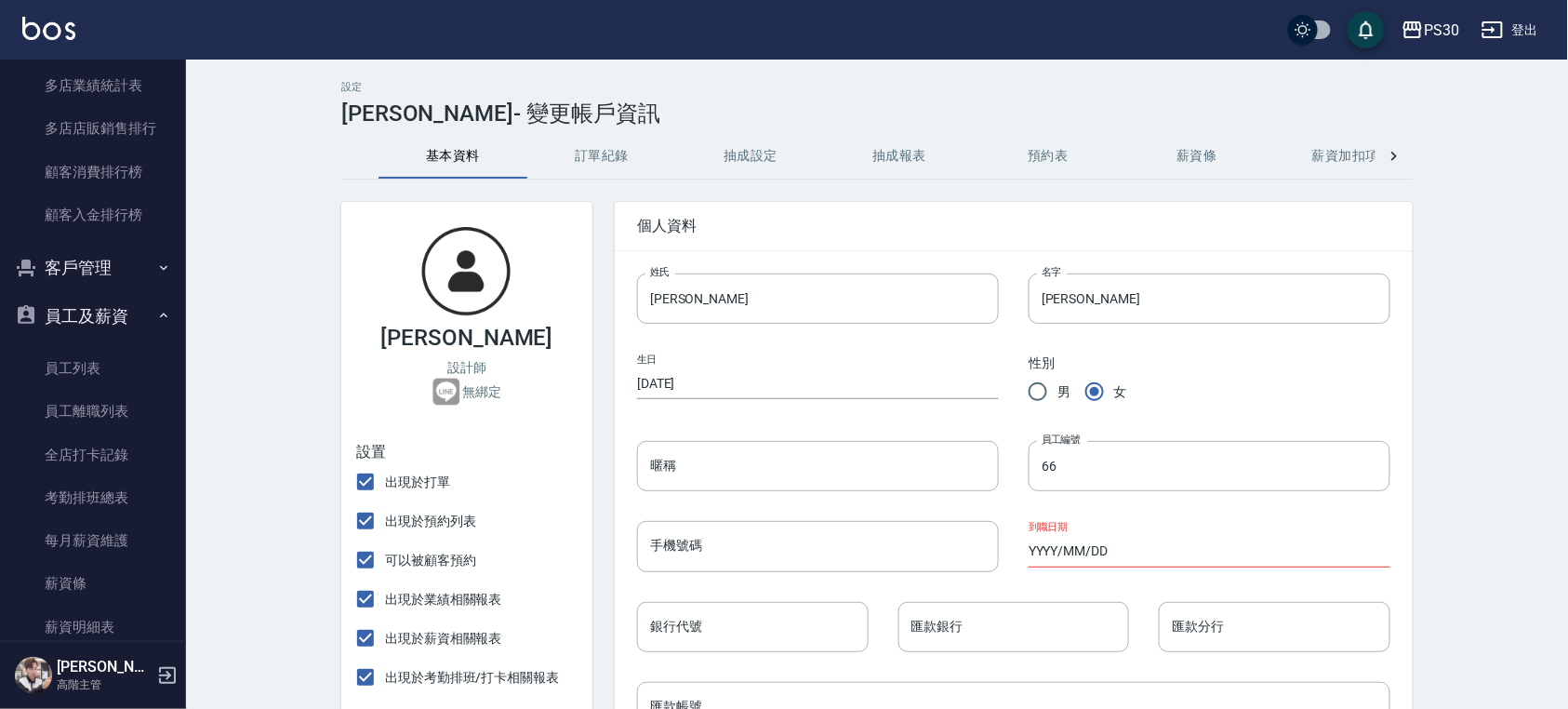
scroll to position [123, 0]
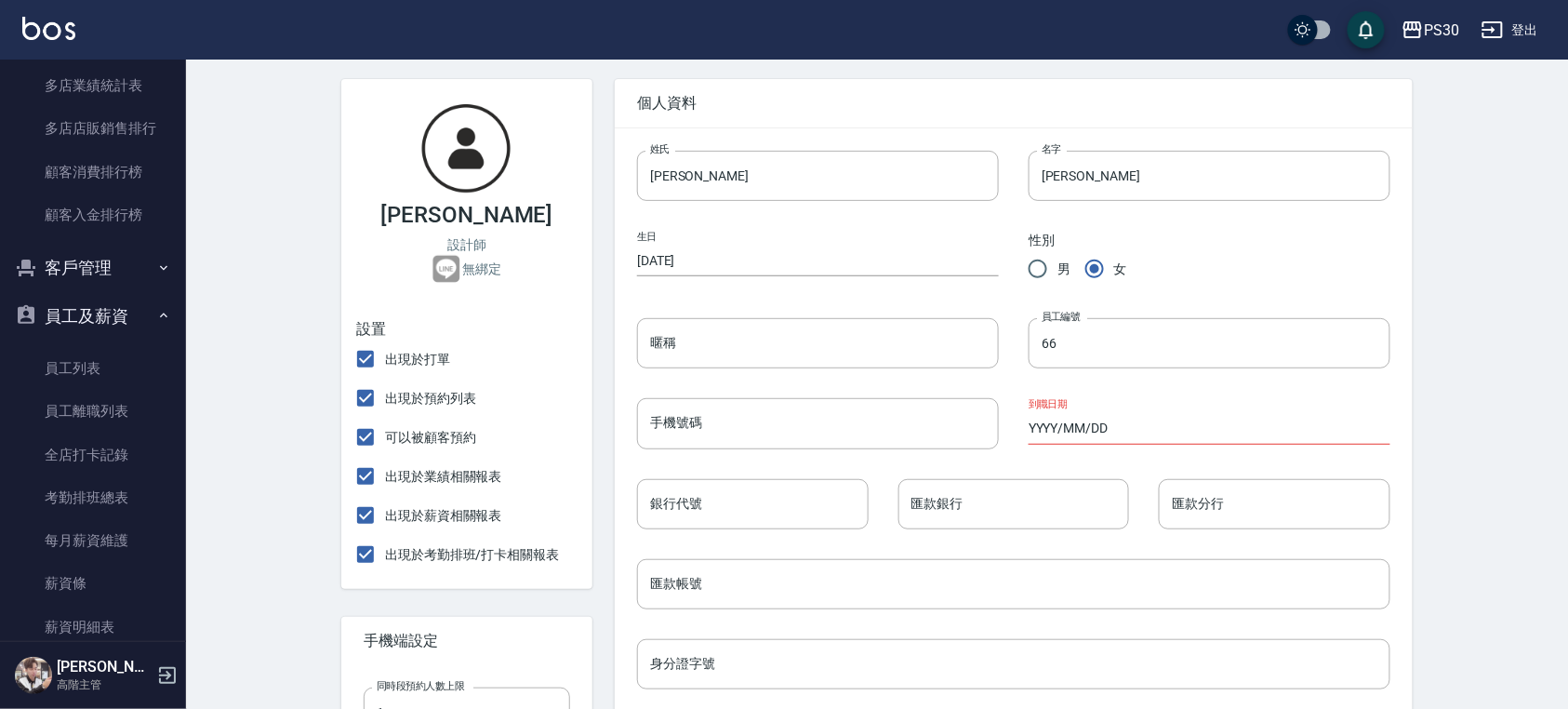
click at [811, 429] on input "手機號碼" at bounding box center [818, 423] width 362 height 50
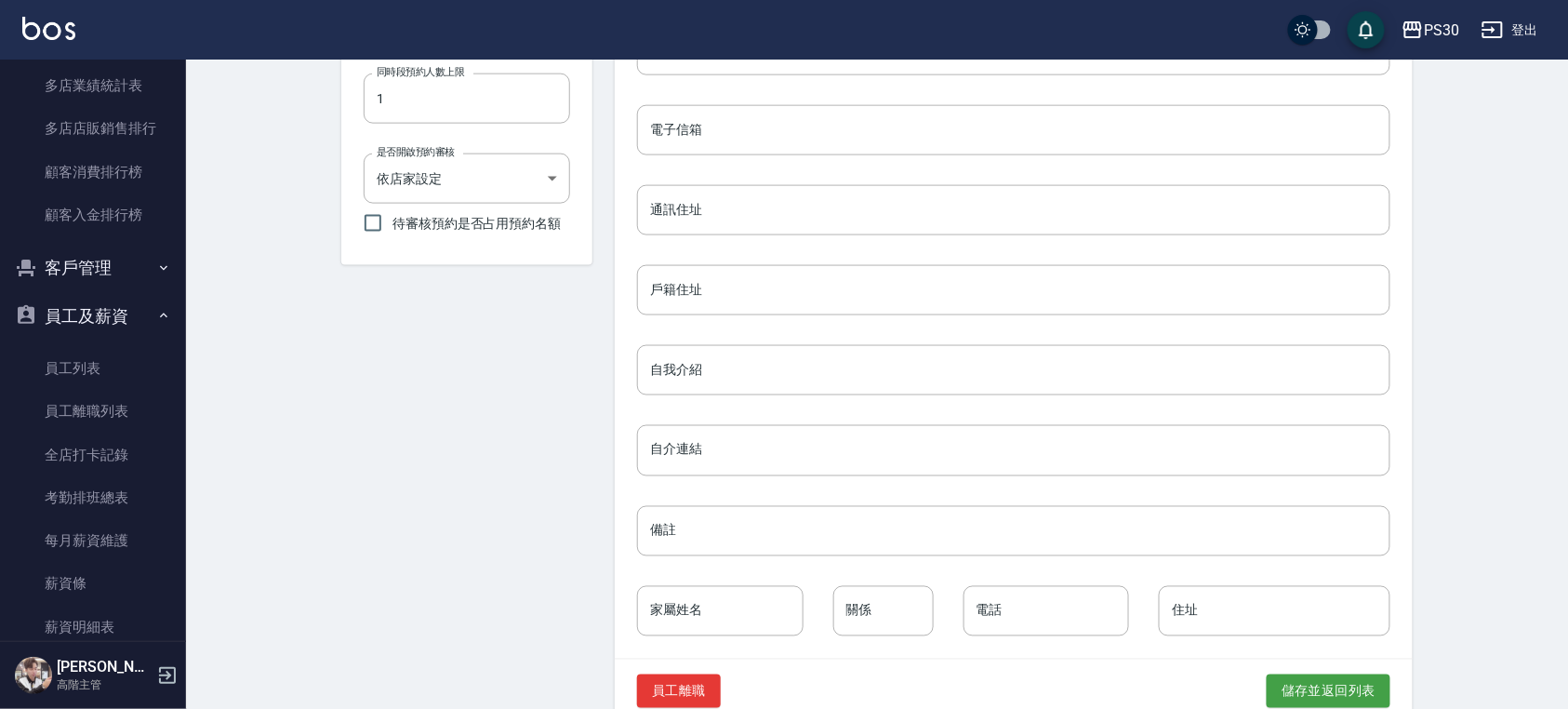
scroll to position [744, 0]
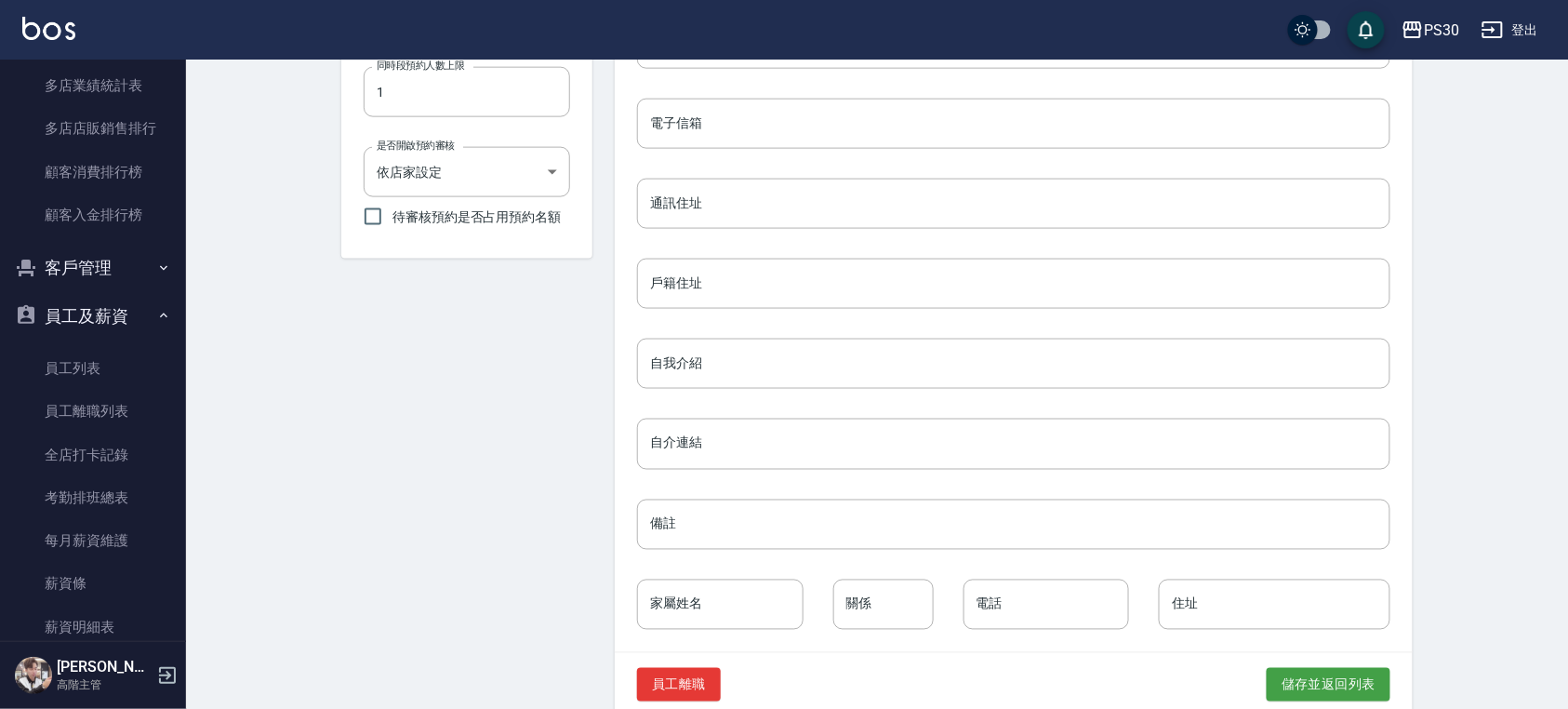
type input "09545452355"
click at [1293, 674] on button "儲存並返回列表" at bounding box center [1328, 685] width 123 height 35
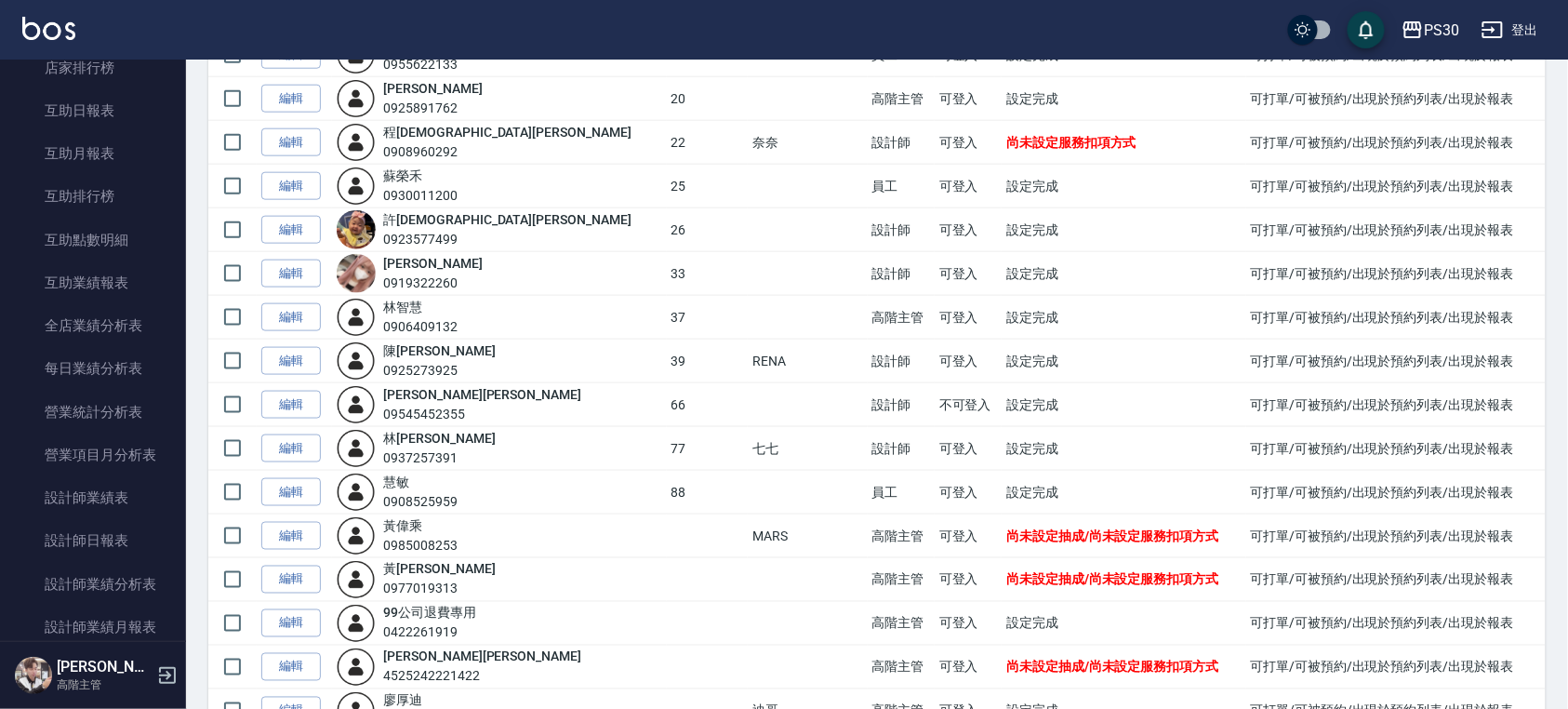
scroll to position [831, 0]
click at [110, 145] on link "互助日報表" at bounding box center [93, 153] width 171 height 42
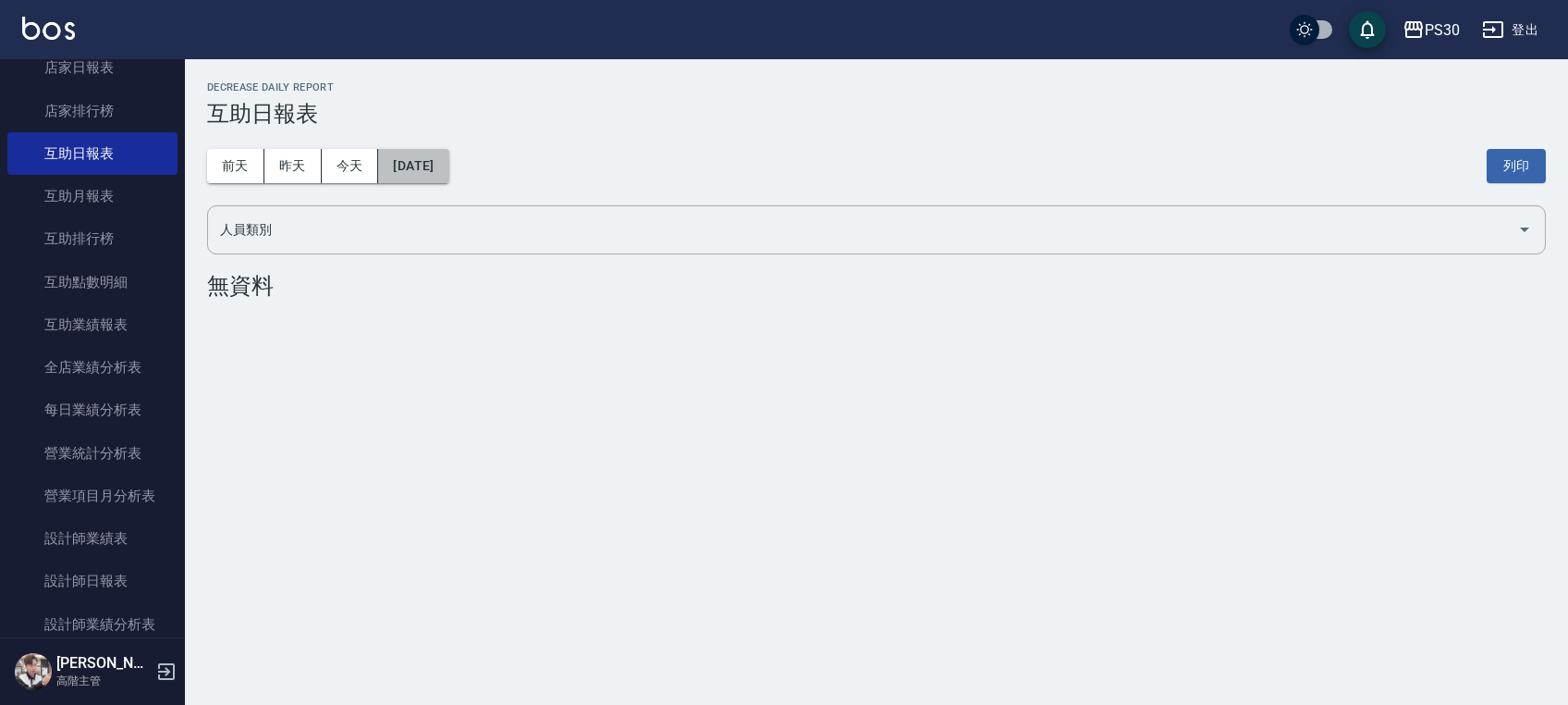
click at [441, 169] on button "[DATE]" at bounding box center [413, 166] width 70 height 35
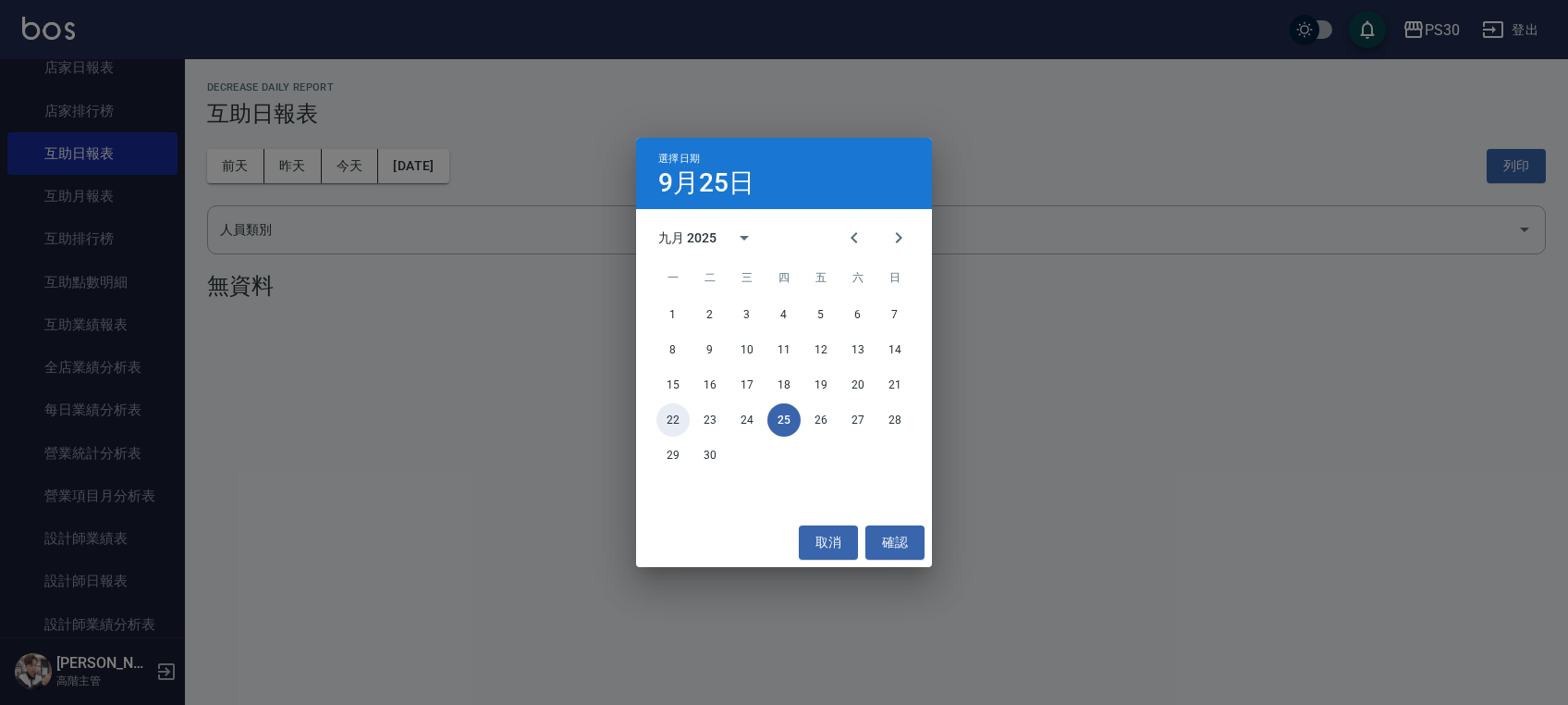
click at [677, 419] on button "22" at bounding box center [673, 420] width 34 height 34
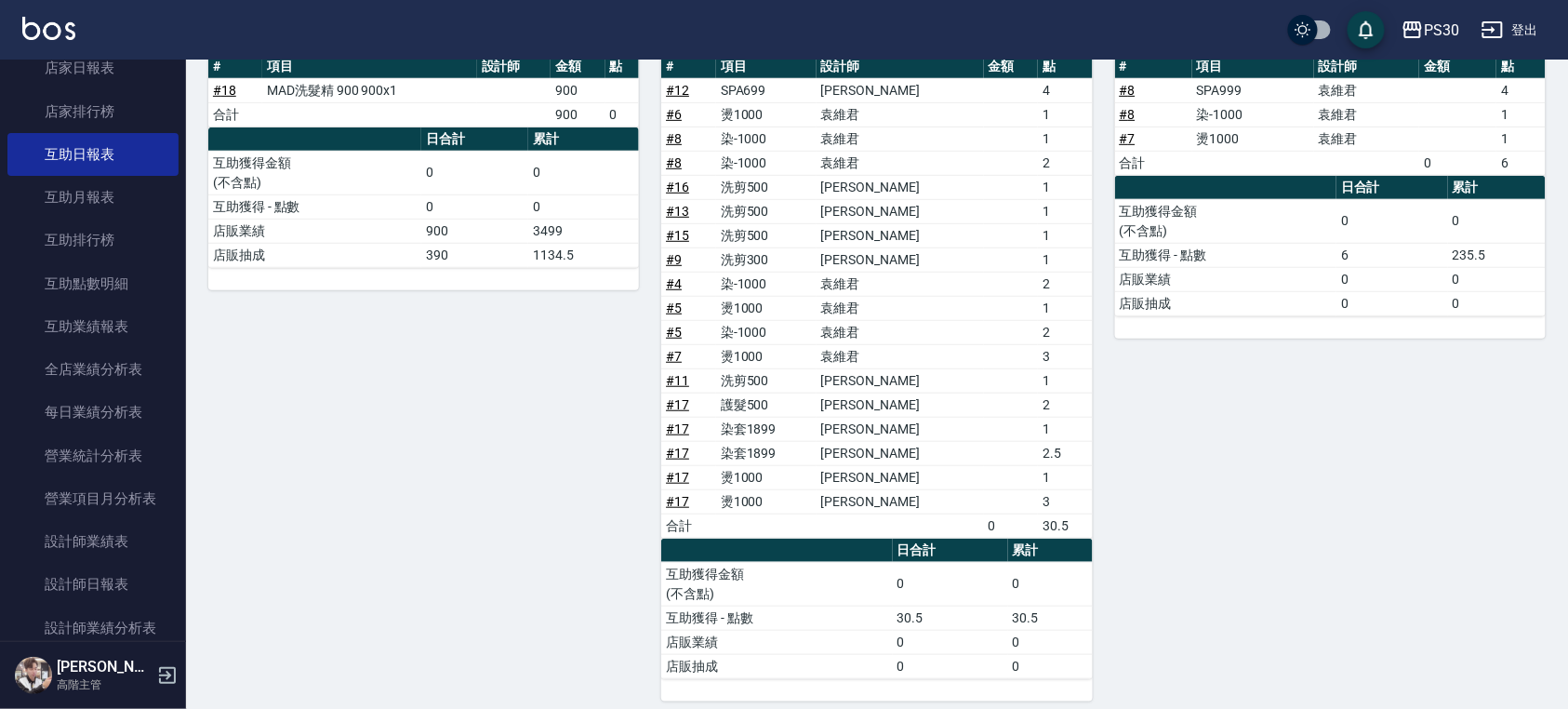
scroll to position [290, 0]
